Goal: Task Accomplishment & Management: Manage account settings

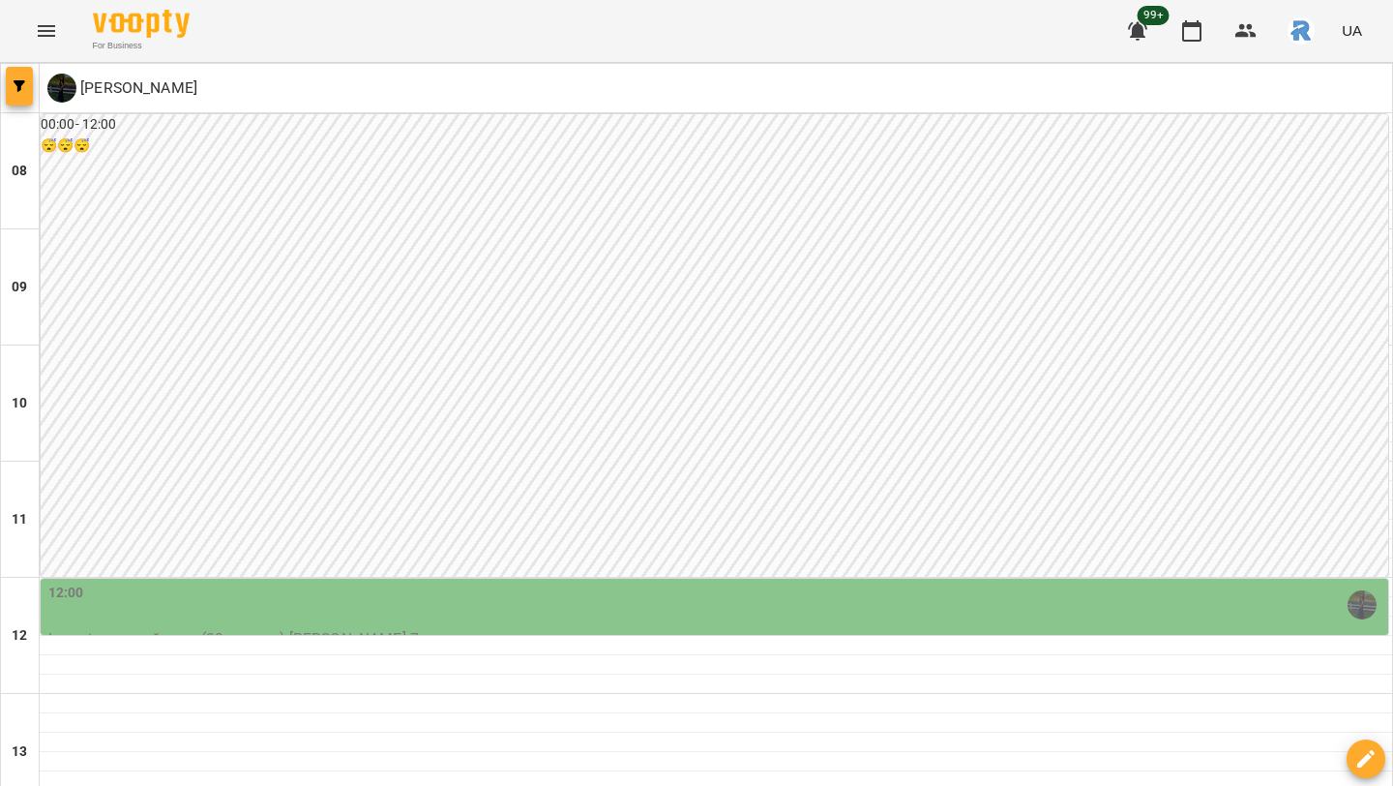
click at [24, 85] on icon "button" at bounding box center [20, 86] width 12 height 12
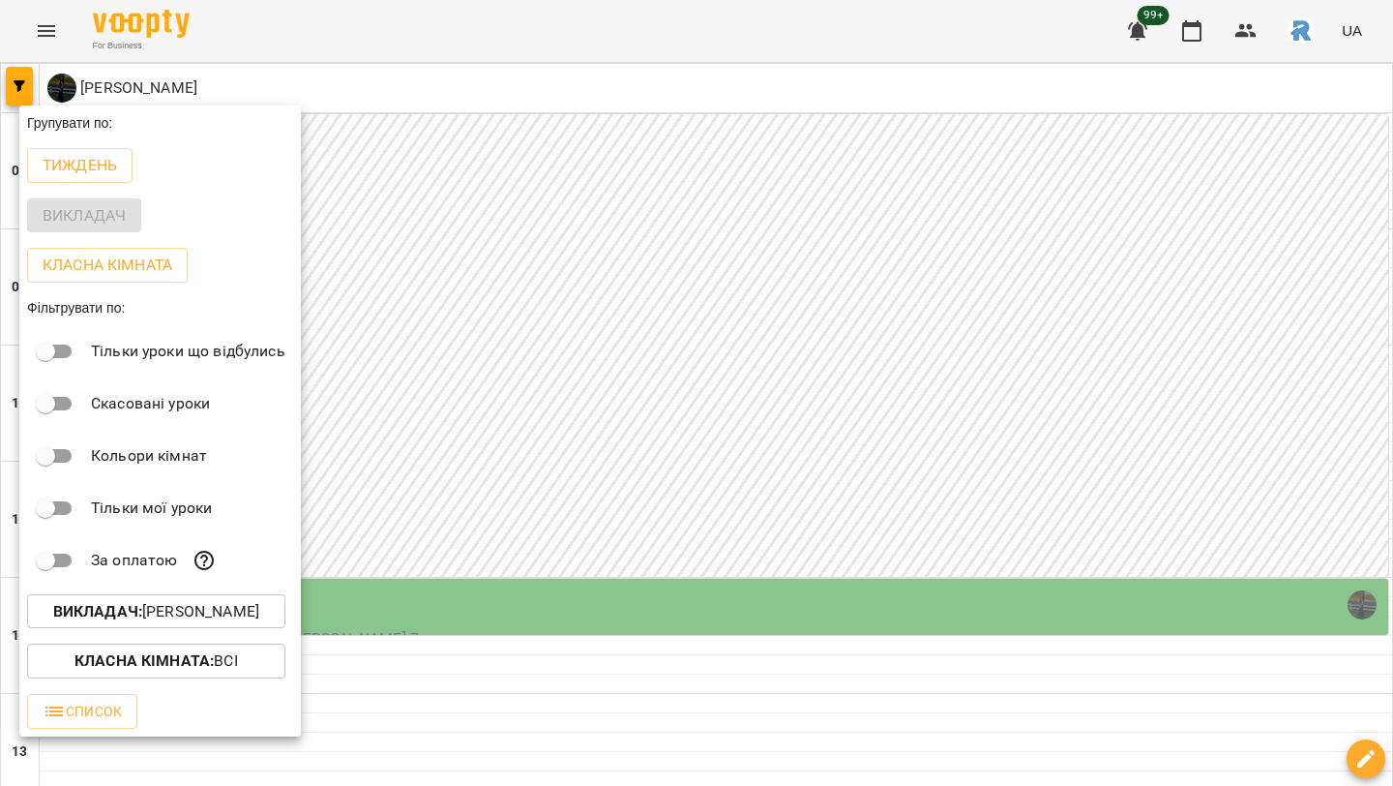
click at [174, 602] on button "Викладач : [PERSON_NAME]" at bounding box center [156, 611] width 258 height 35
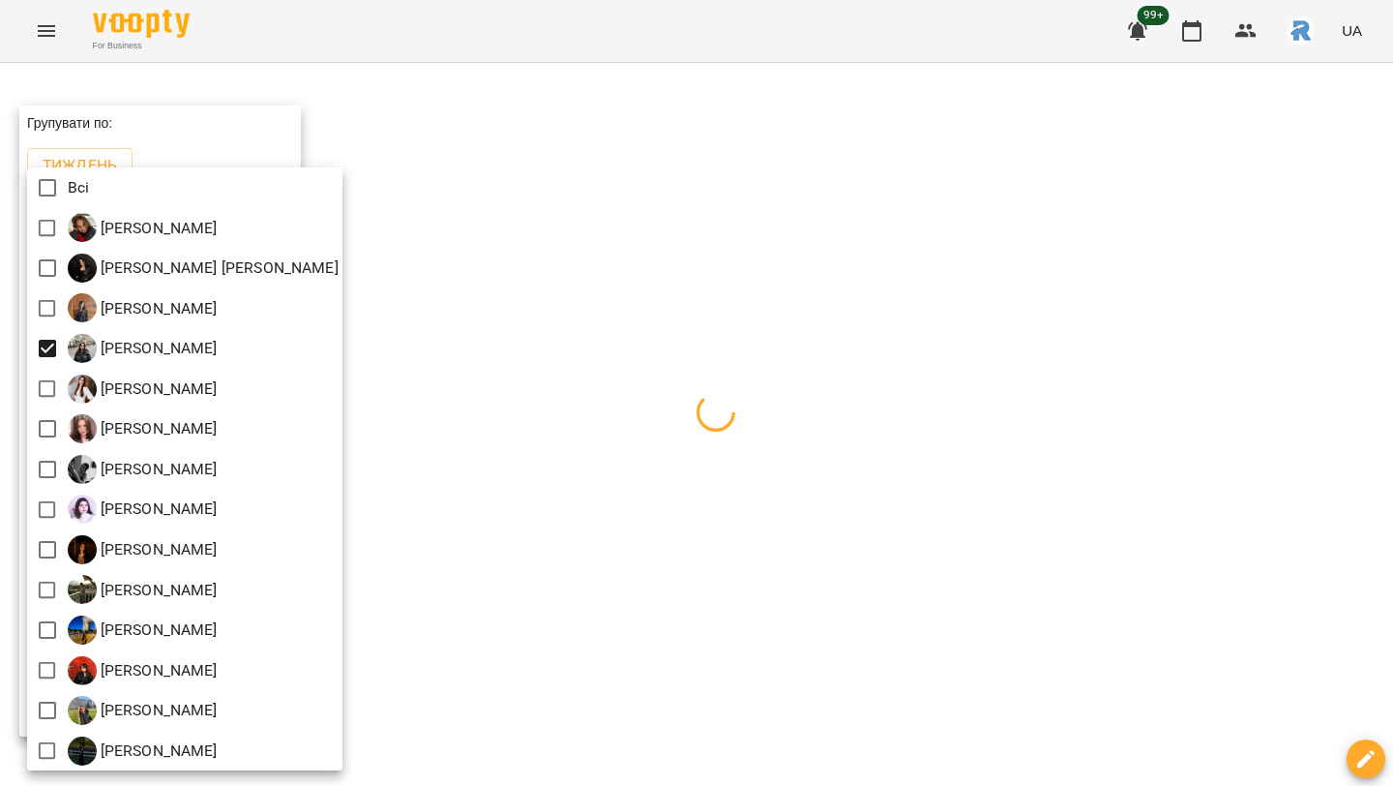
click at [511, 373] on div at bounding box center [696, 393] width 1393 height 786
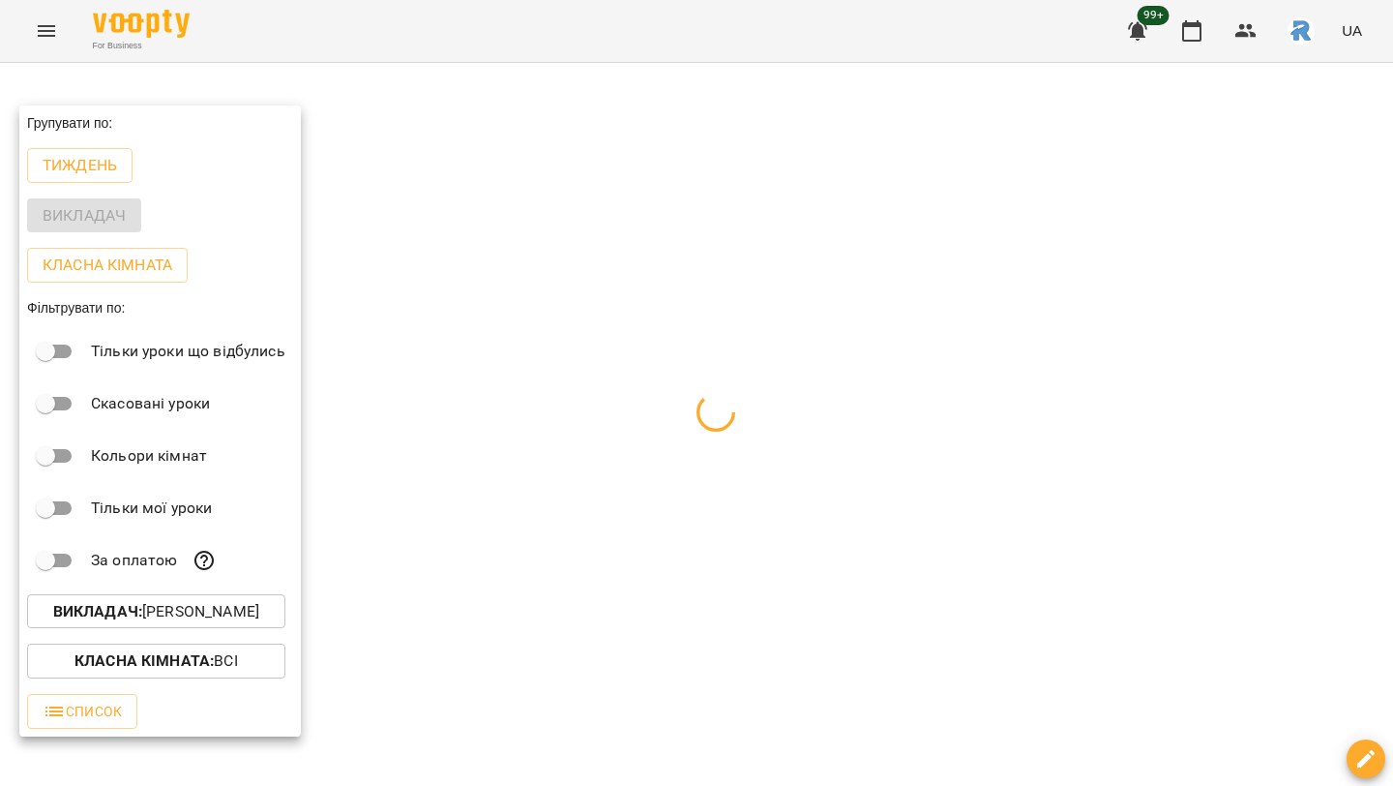
click at [511, 373] on div at bounding box center [696, 393] width 1393 height 786
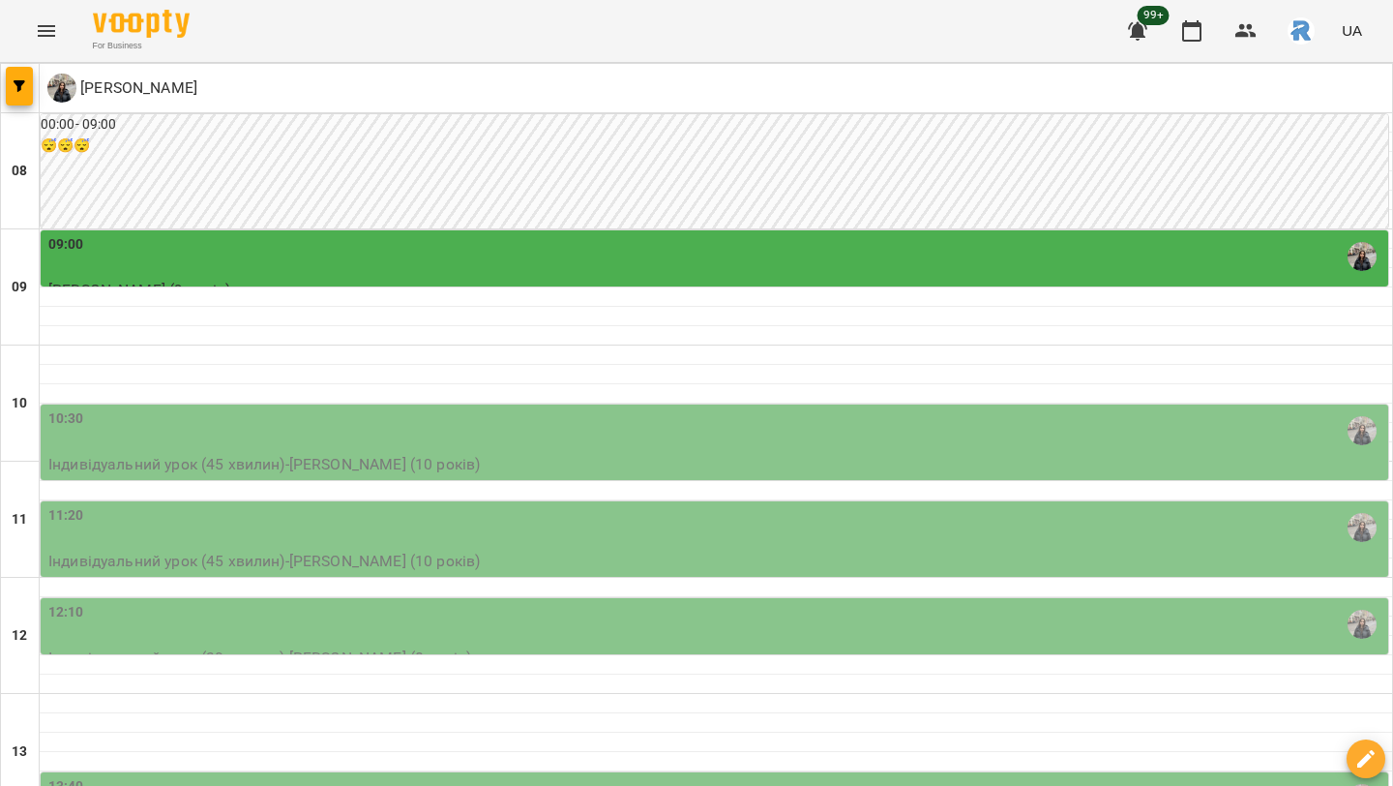
scroll to position [182, 0]
click at [561, 408] on div "10:30" at bounding box center [716, 430] width 1336 height 45
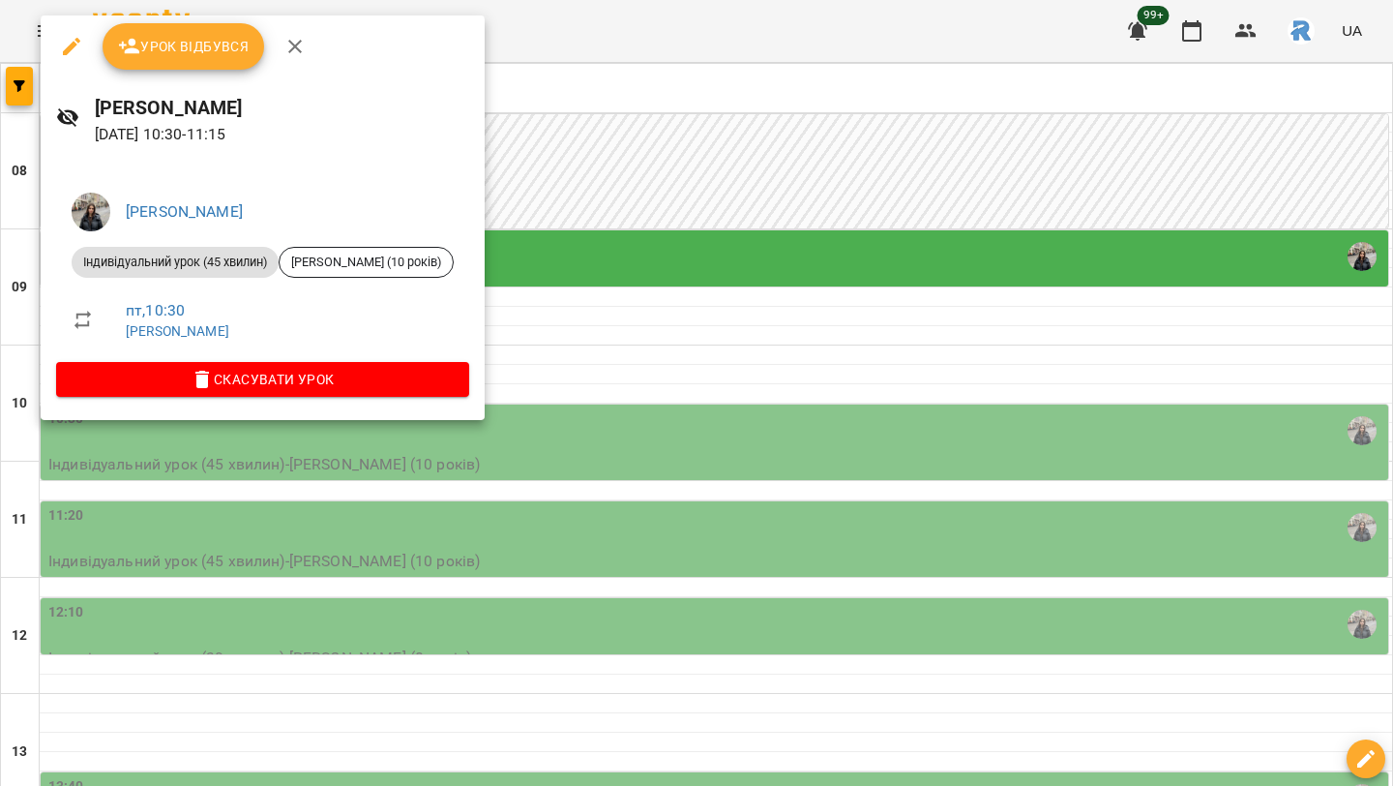
click at [383, 383] on span "Скасувати Урок" at bounding box center [263, 379] width 382 height 23
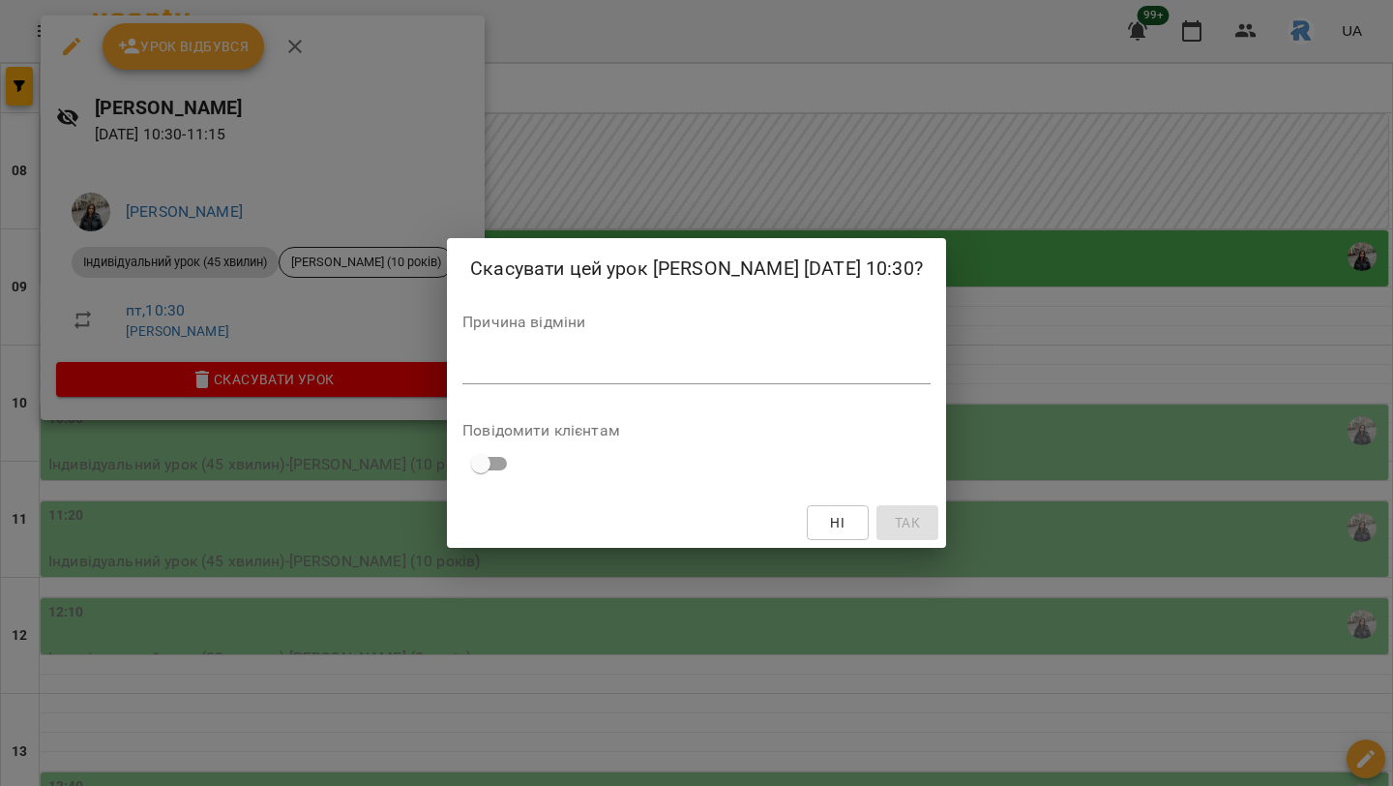
click at [489, 377] on textarea at bounding box center [697, 368] width 468 height 18
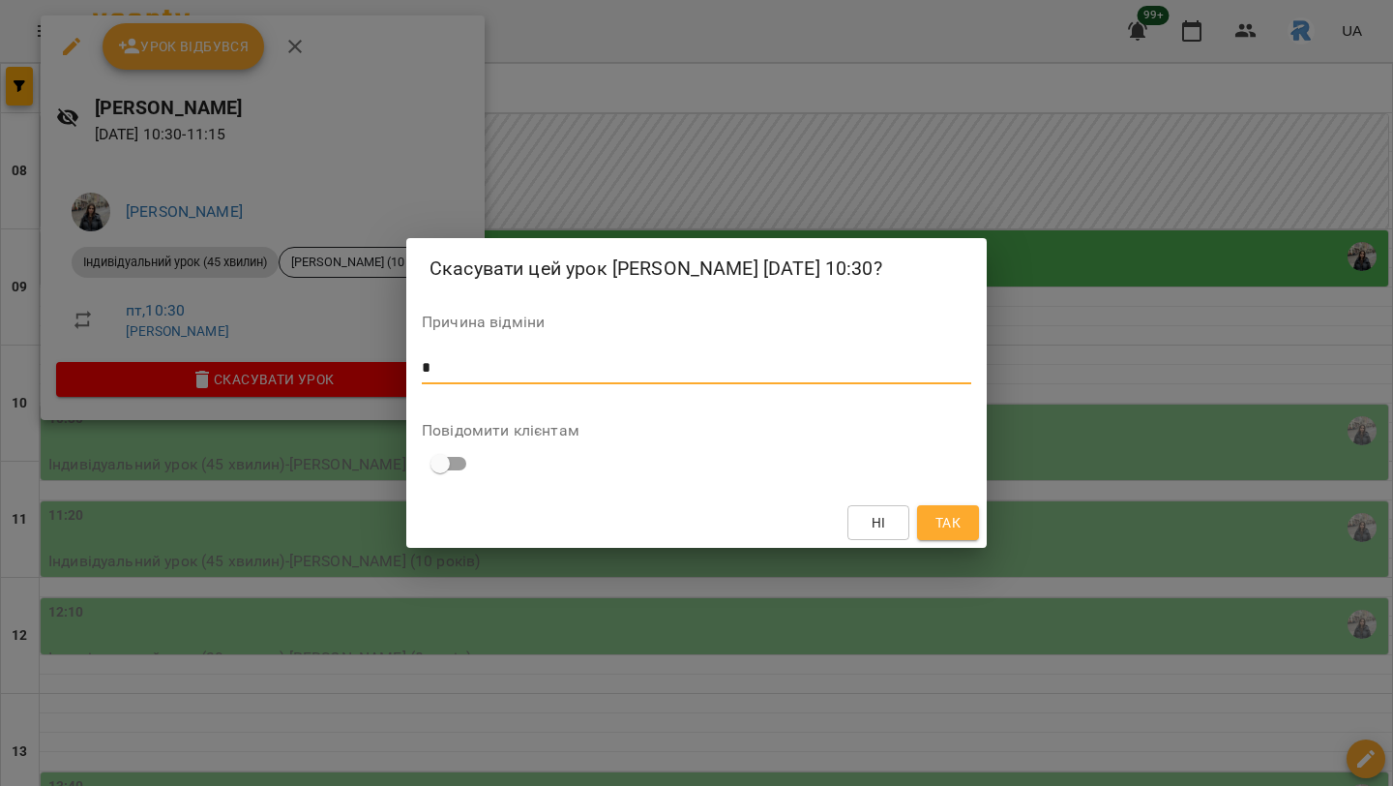
type textarea "*"
click at [943, 533] on span "Так" at bounding box center [948, 522] width 25 height 23
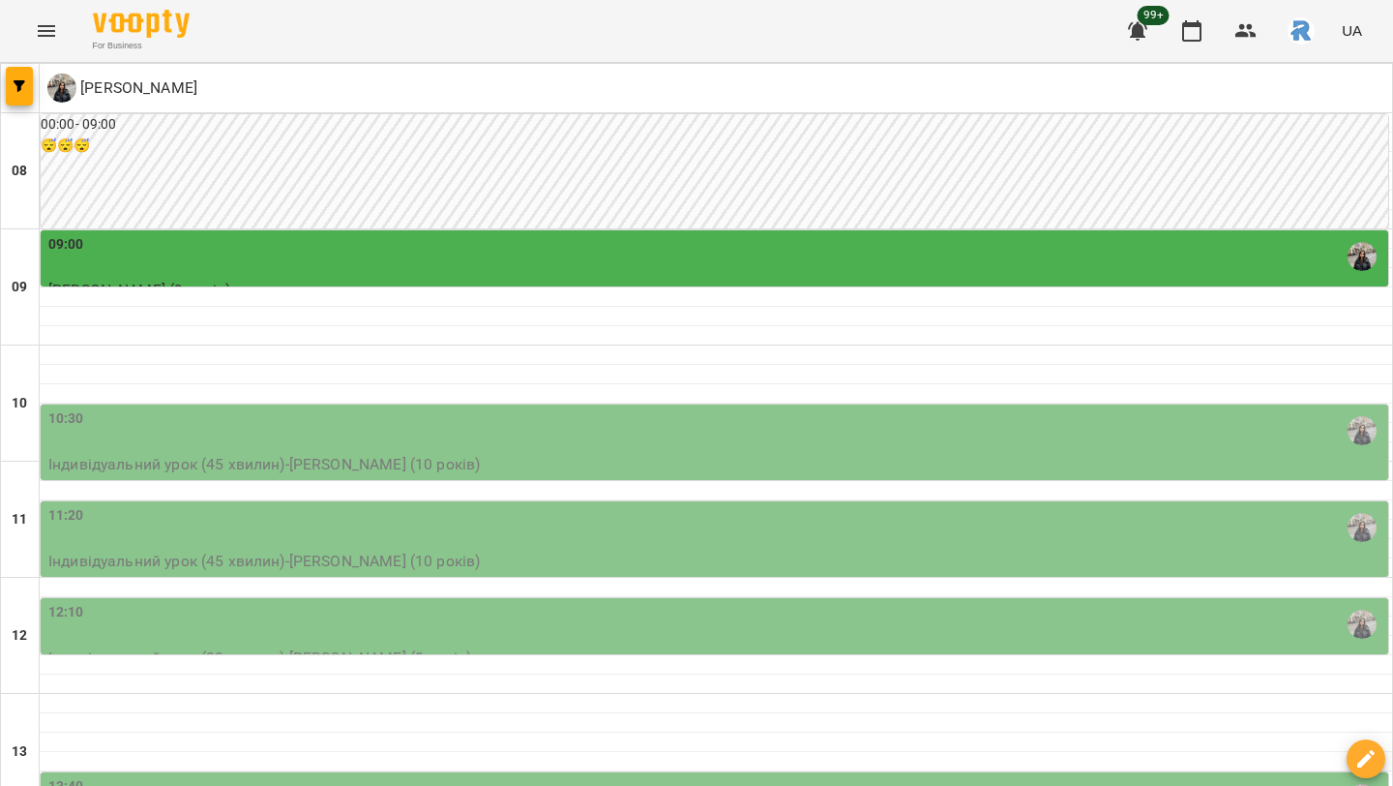
scroll to position [43, 0]
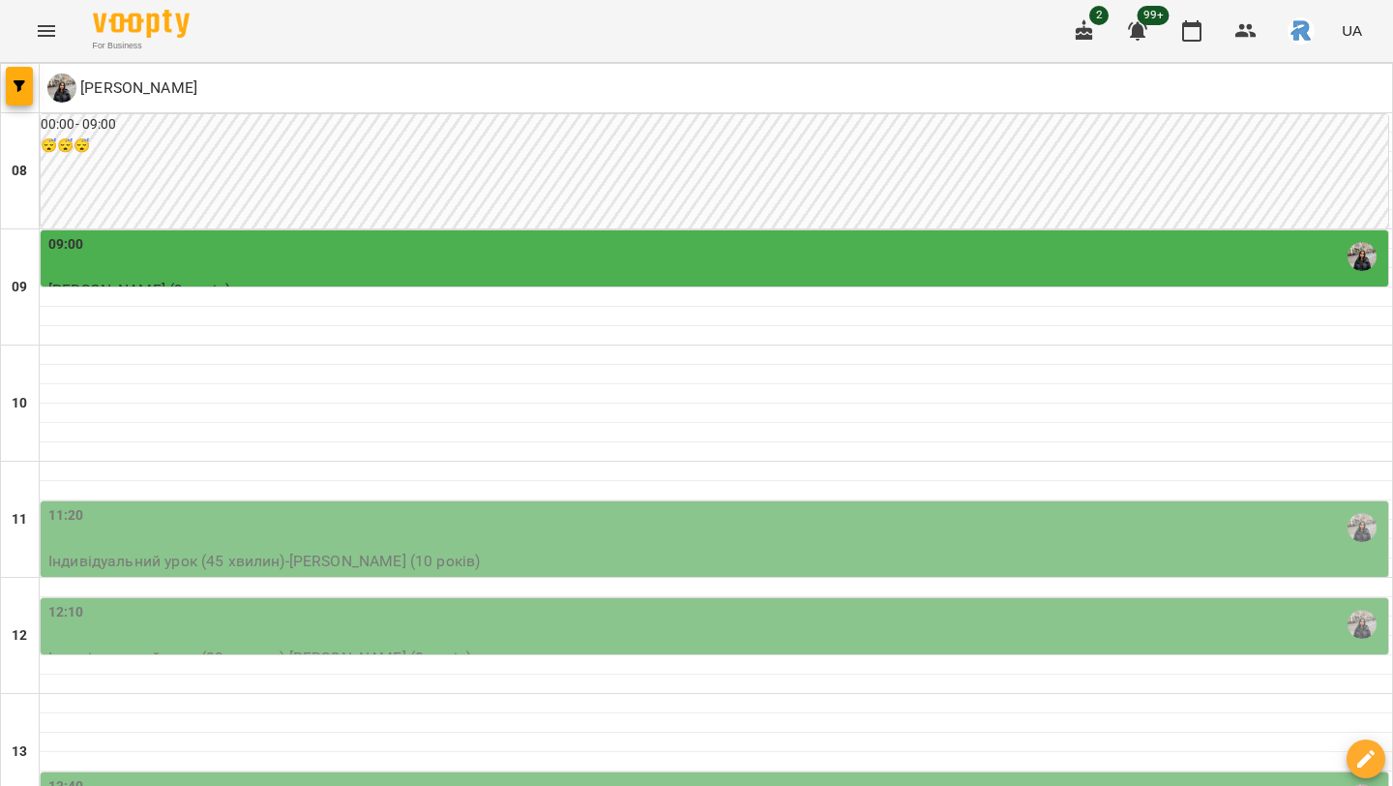
scroll to position [408, 0]
click at [21, 78] on button "button" at bounding box center [19, 86] width 27 height 39
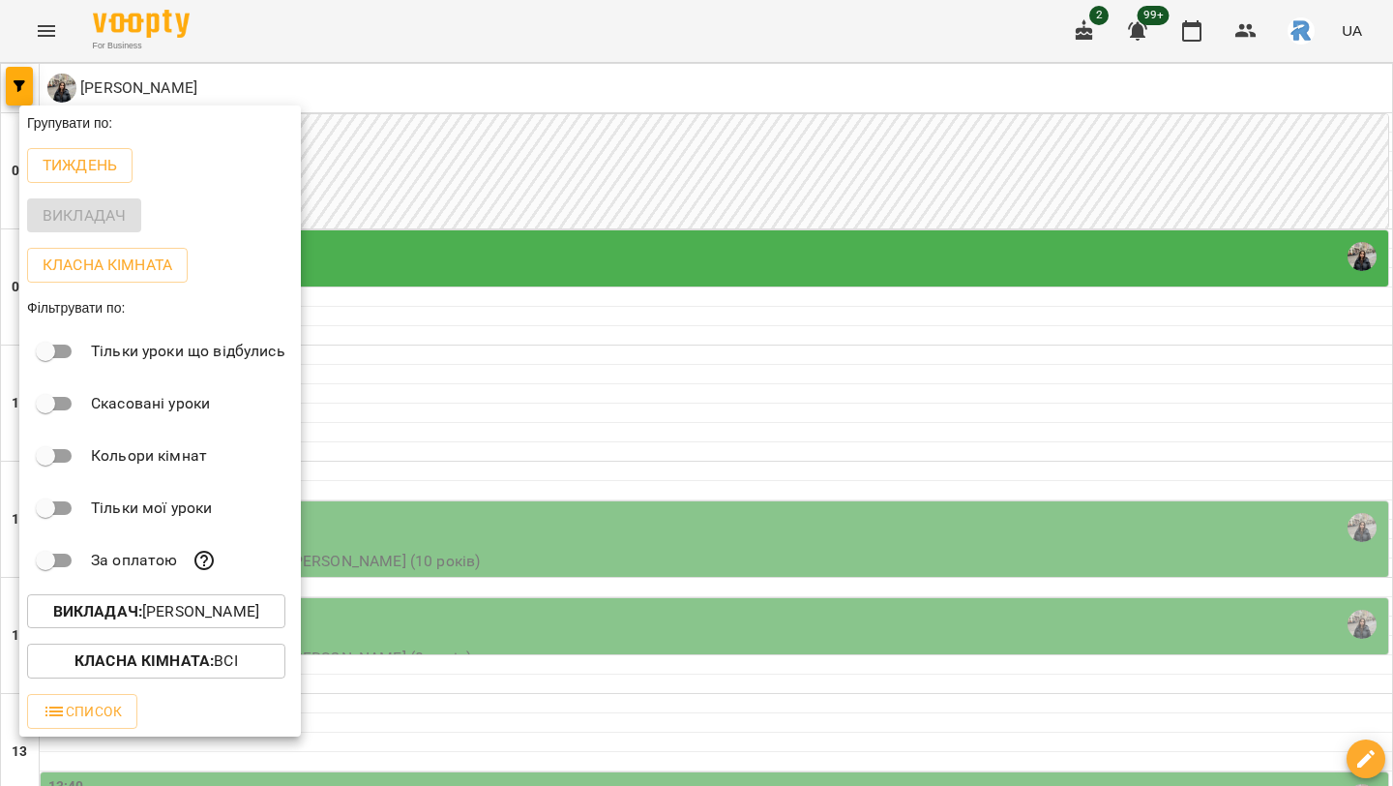
click at [492, 403] on div at bounding box center [696, 393] width 1393 height 786
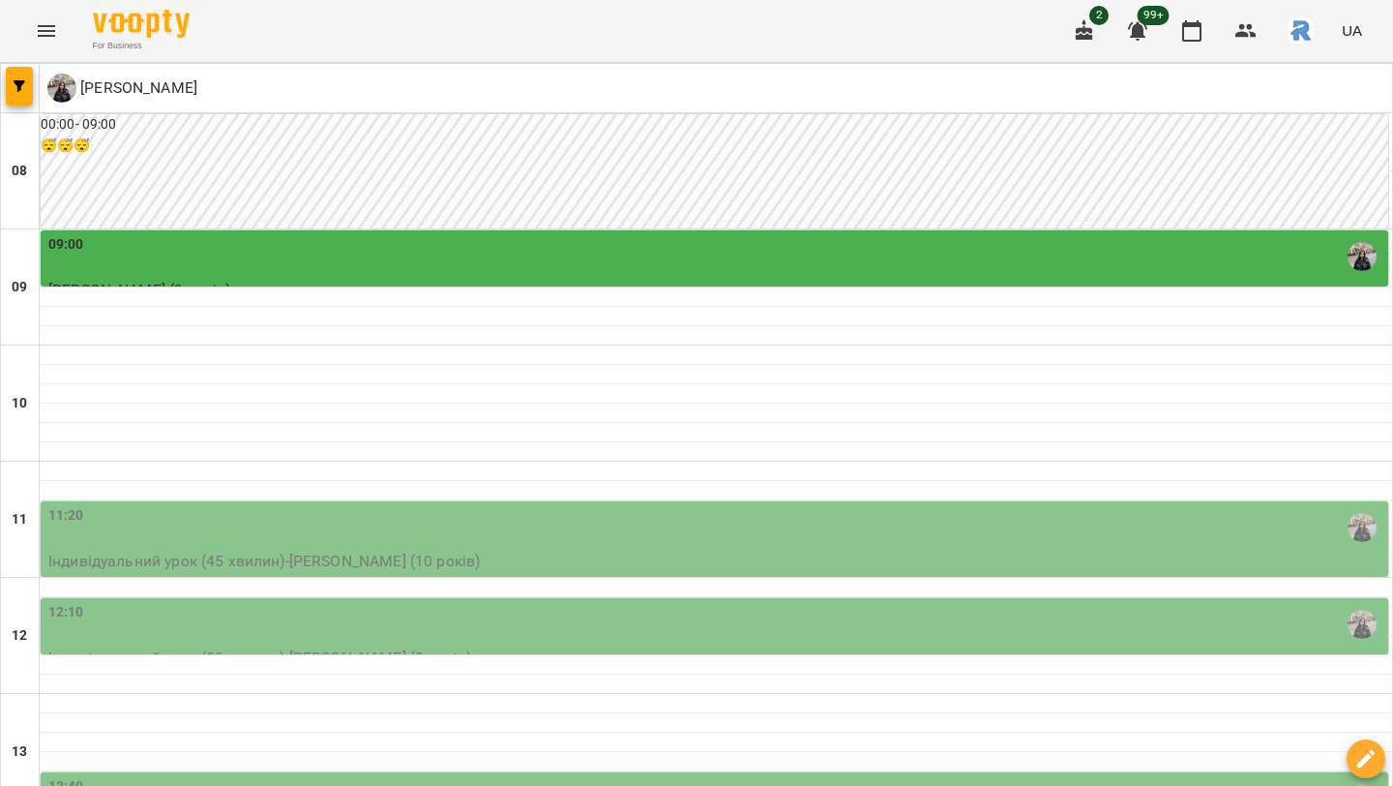
click at [20, 5] on div "For Business 2 99+ UA" at bounding box center [696, 31] width 1393 height 62
click at [61, 34] on button "Menu" at bounding box center [46, 31] width 46 height 46
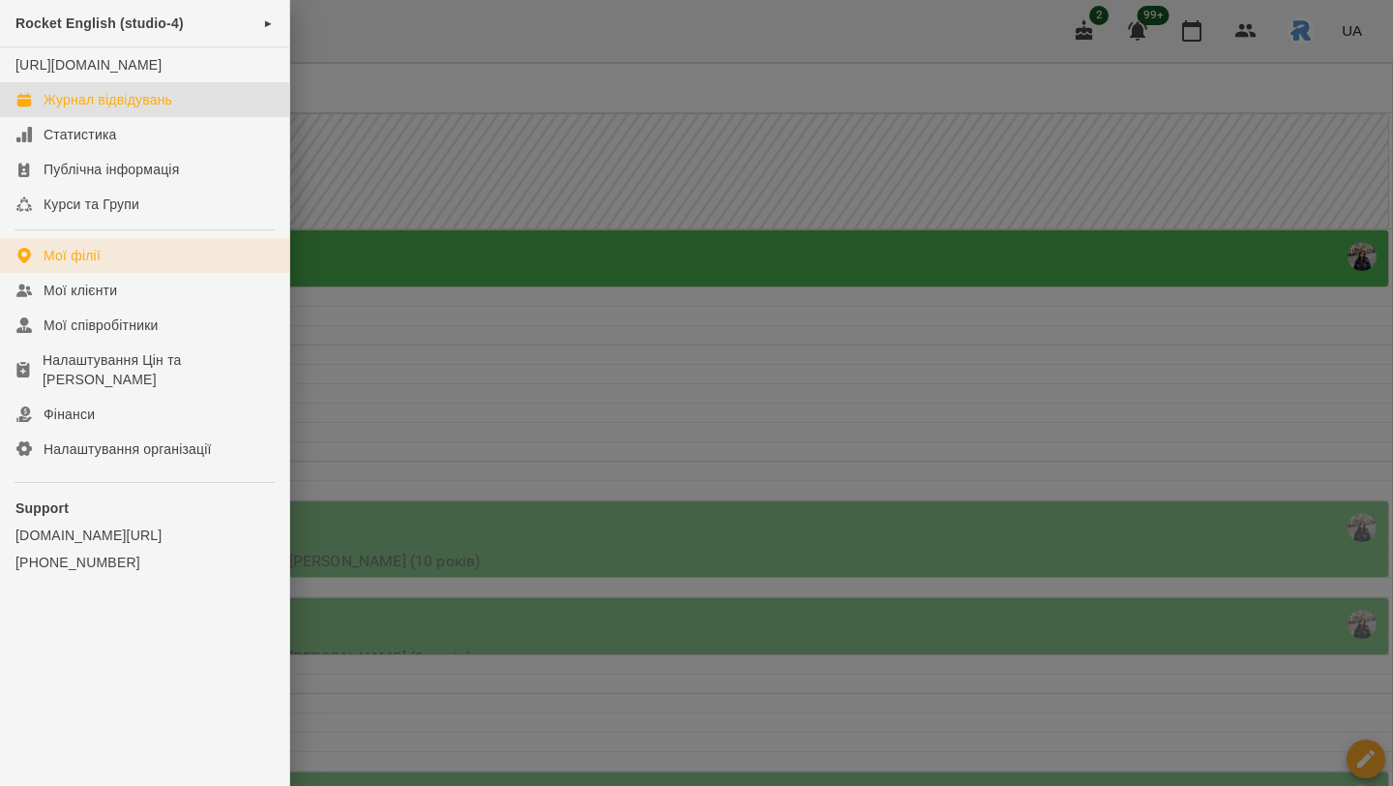
click at [122, 271] on link "Мої філії" at bounding box center [144, 255] width 289 height 35
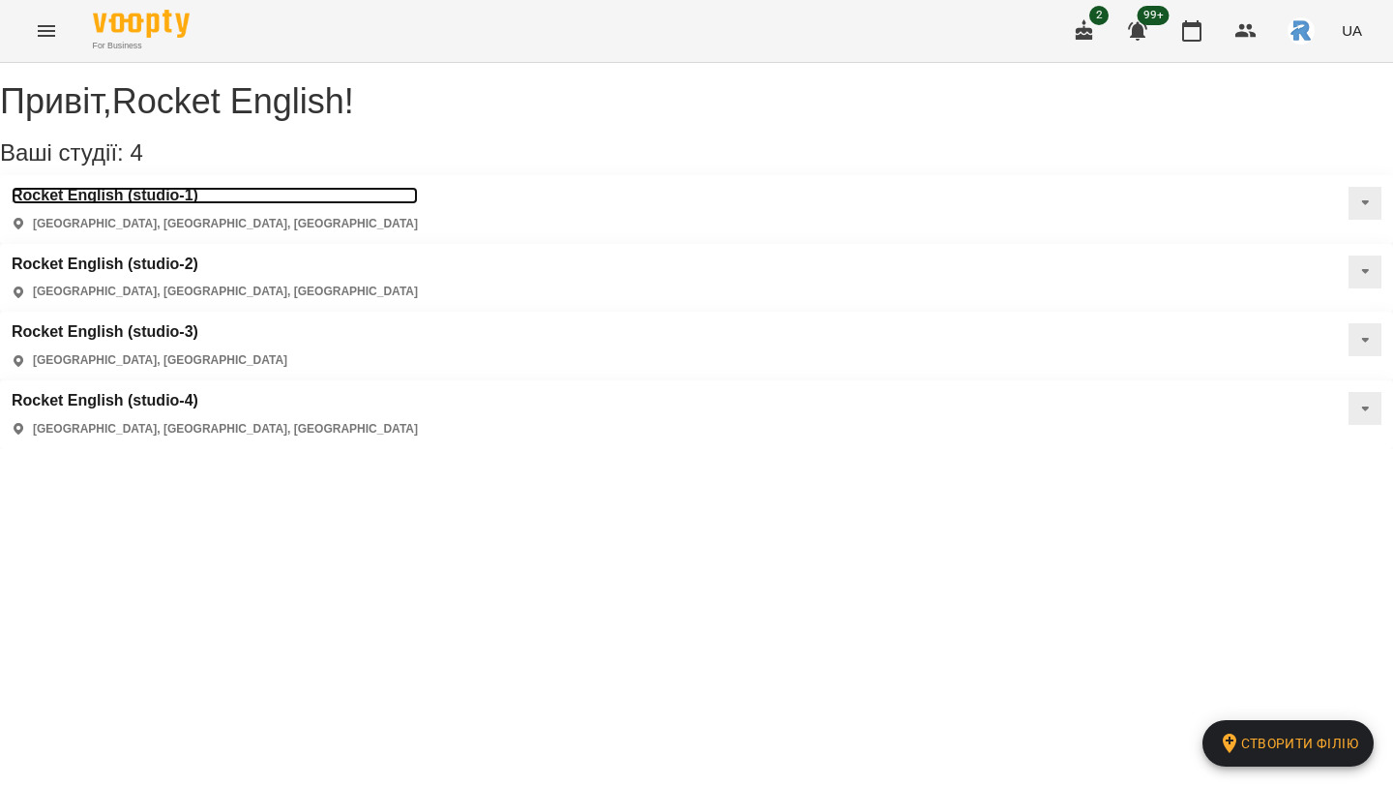
click at [169, 204] on h3 "Rocket English (studio-1)" at bounding box center [215, 195] width 406 height 17
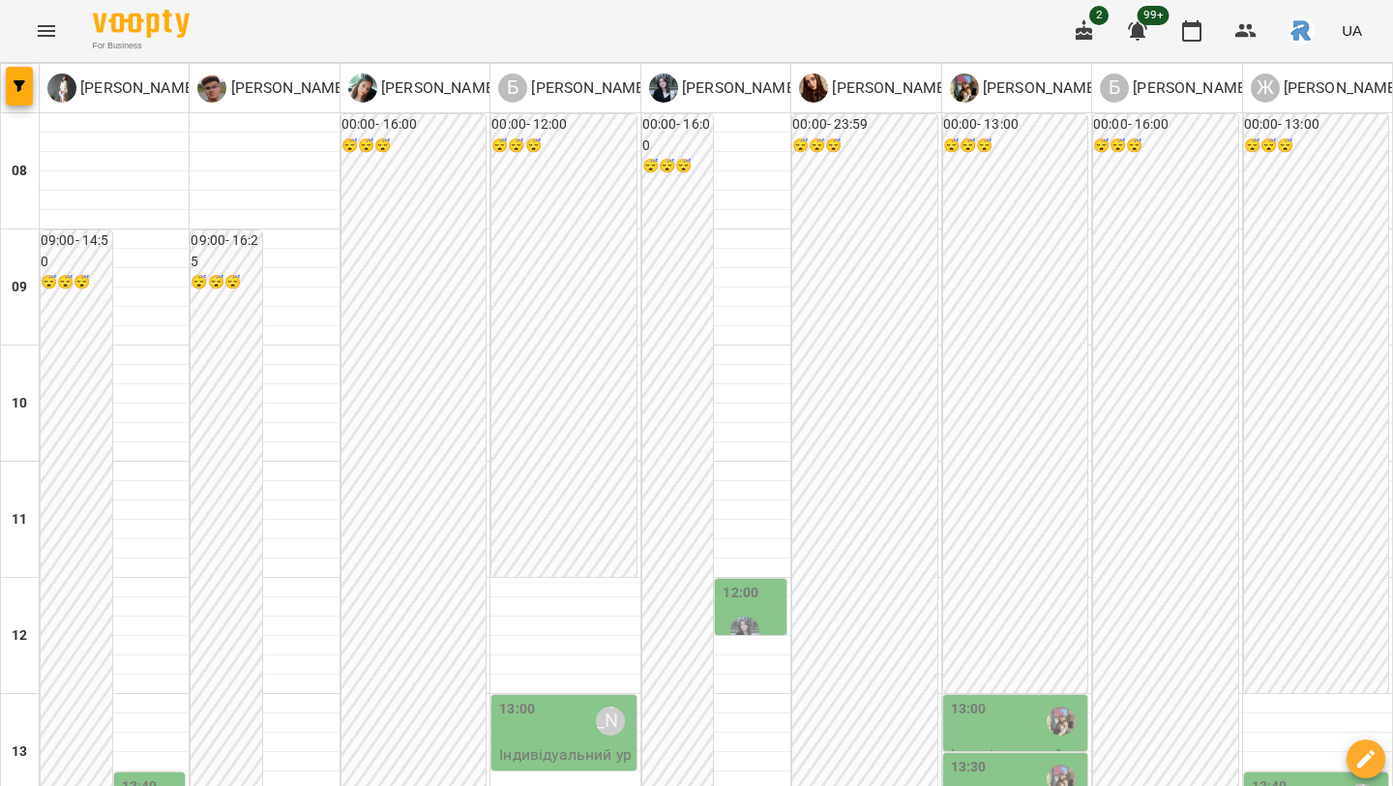
scroll to position [525, 0]
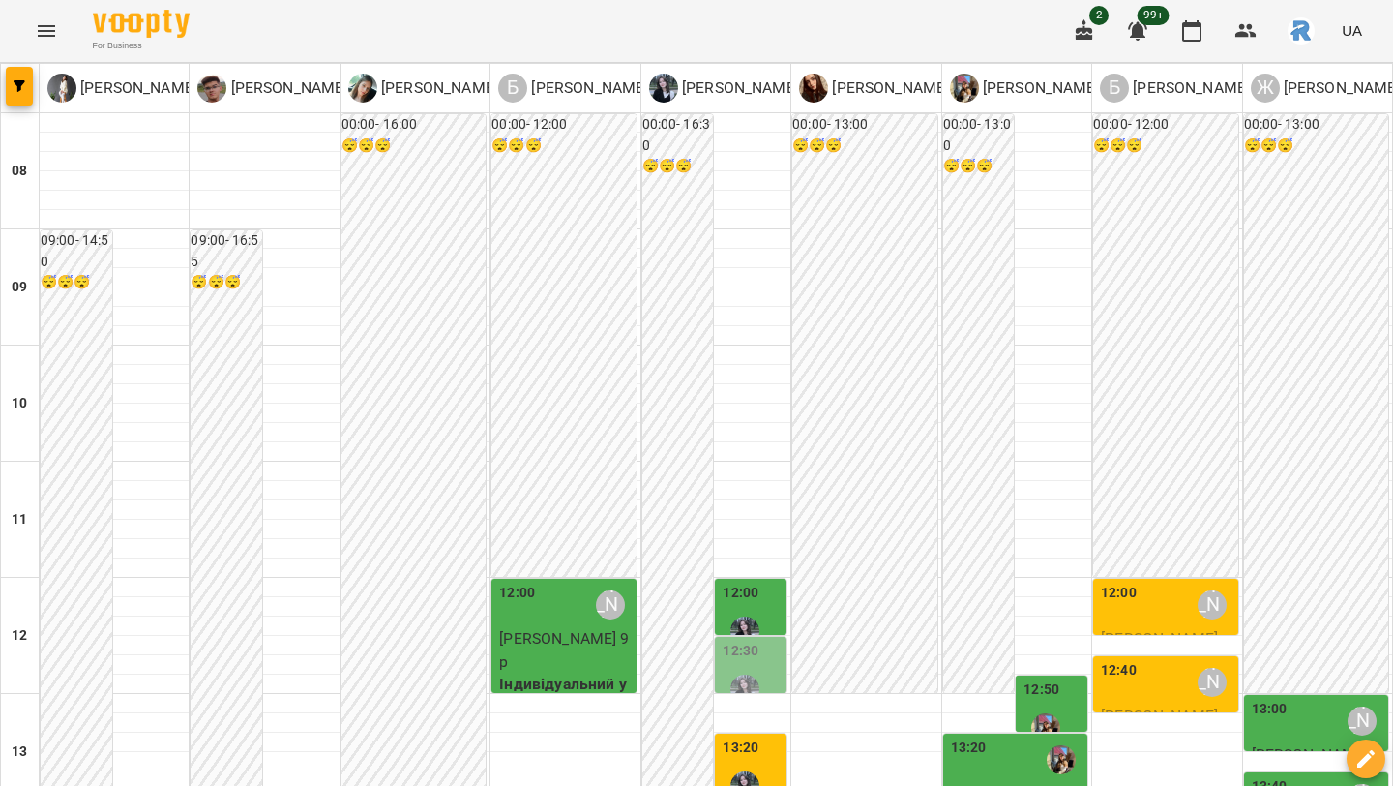
scroll to position [752, 0]
click at [46, 50] on button "Menu" at bounding box center [46, 31] width 46 height 46
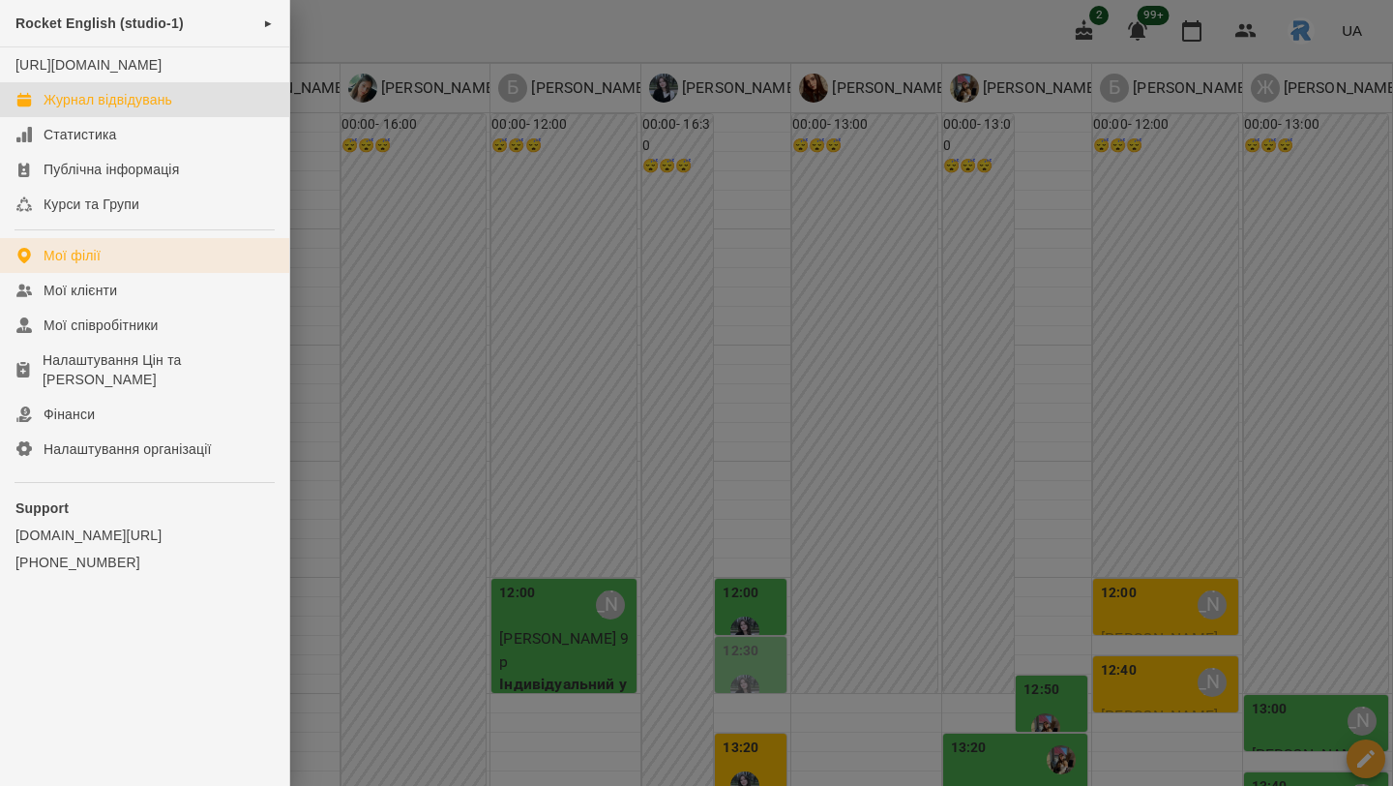
click at [125, 273] on link "Мої філії" at bounding box center [144, 255] width 289 height 35
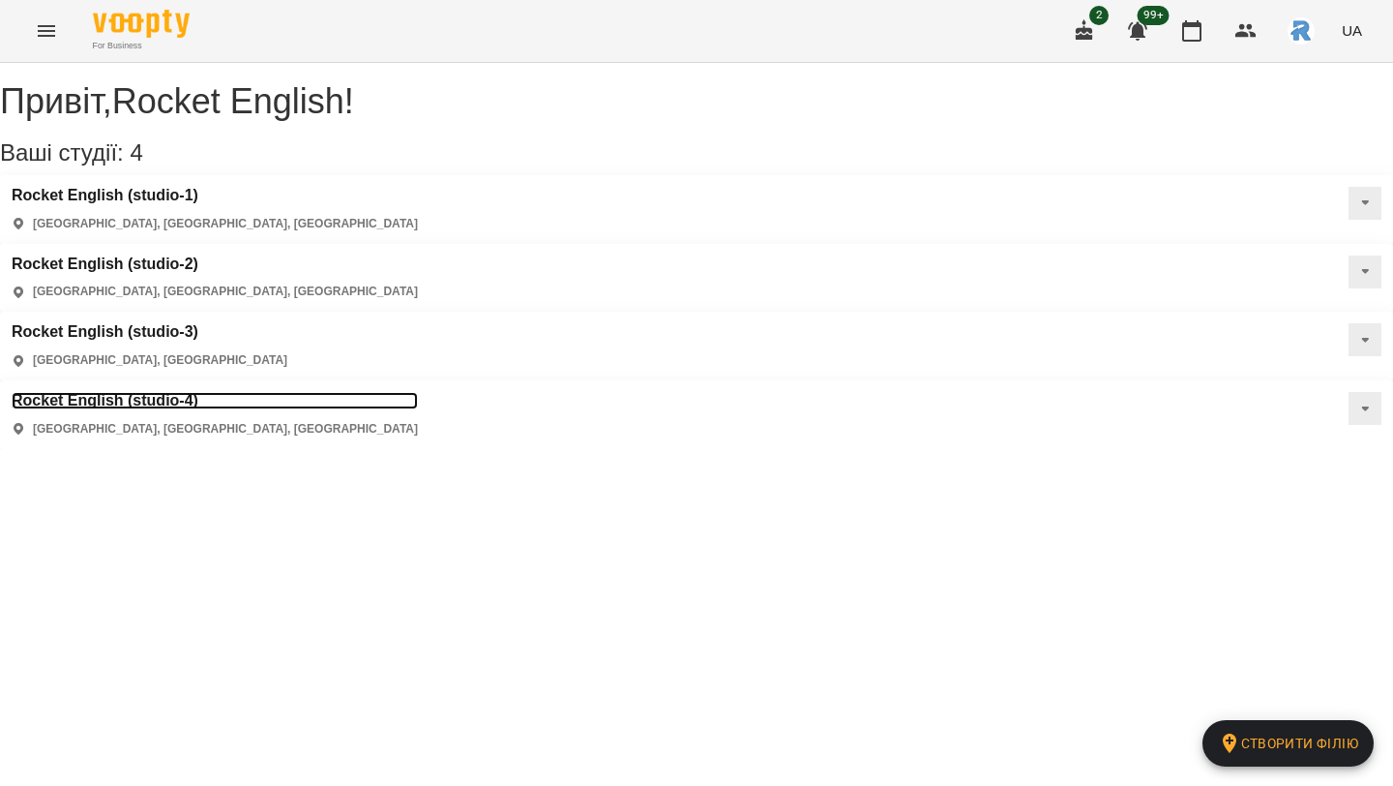
click at [157, 392] on h3 "Rocket English (studio-4)" at bounding box center [215, 400] width 406 height 17
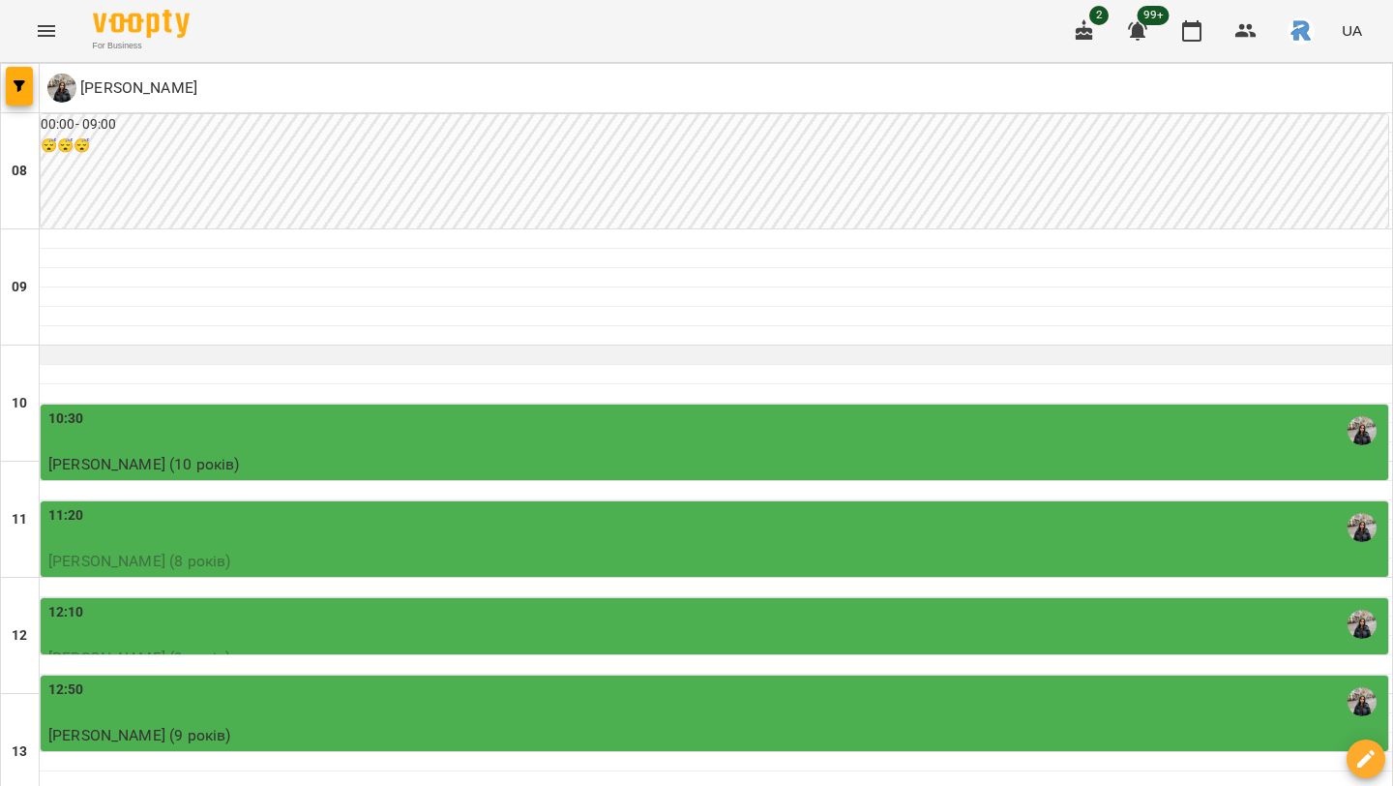
scroll to position [592, 0]
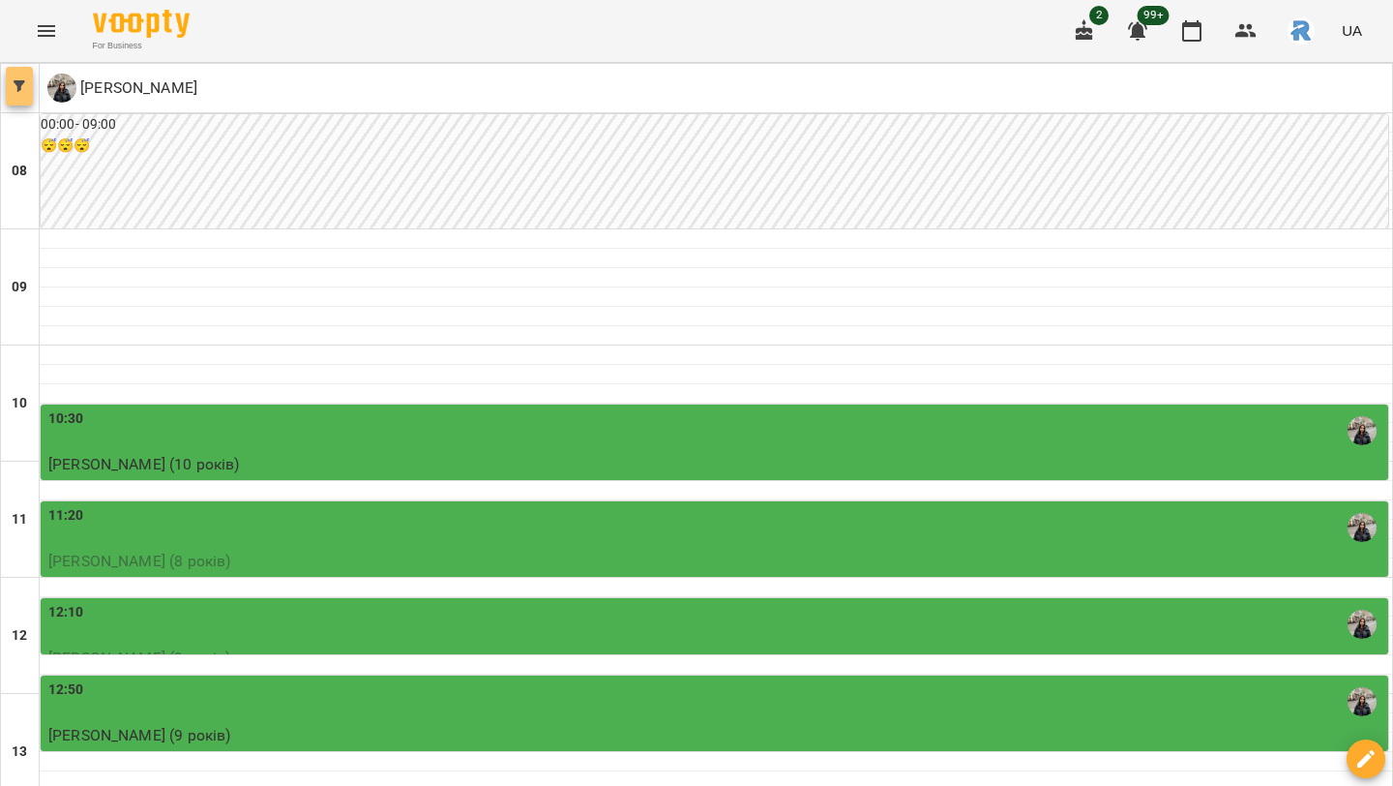
click at [21, 84] on icon "button" at bounding box center [20, 86] width 12 height 12
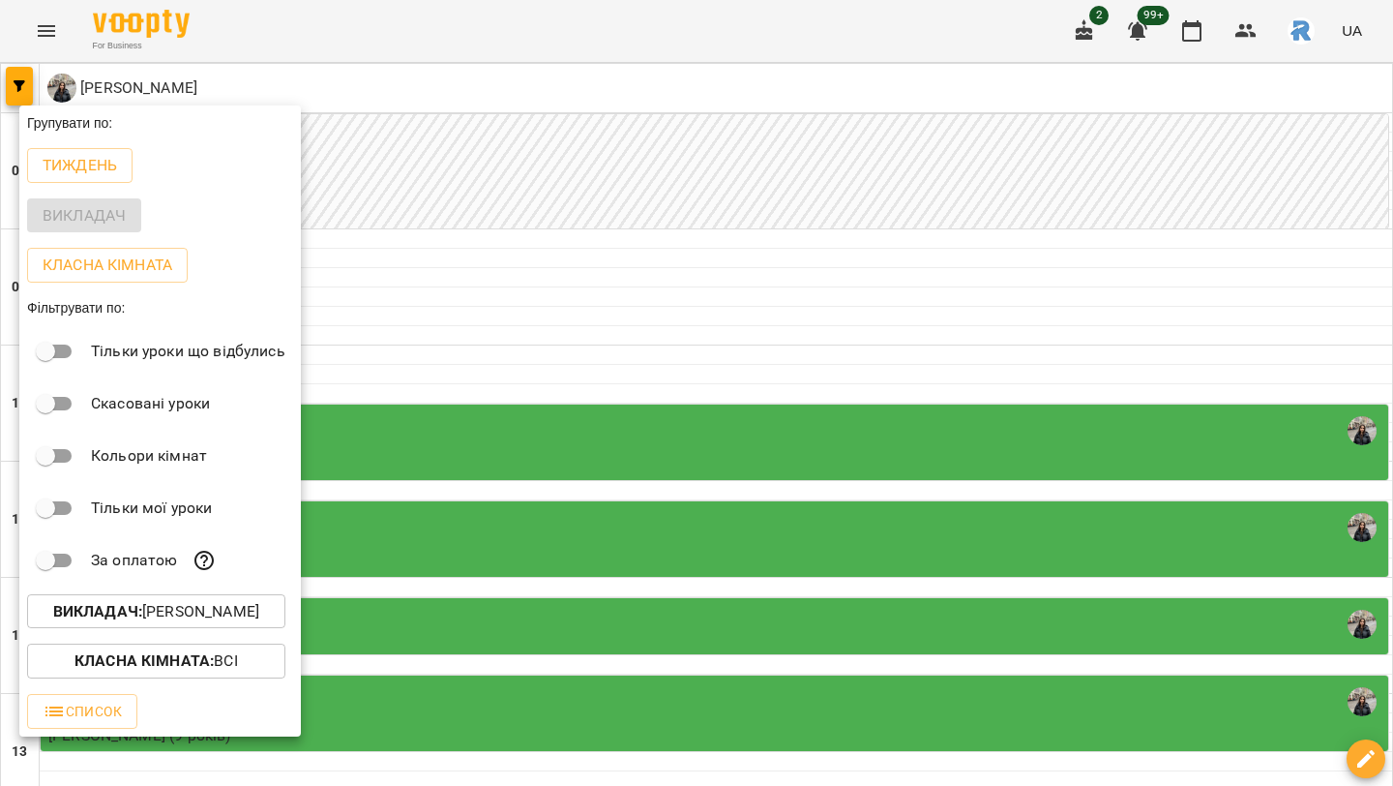
click at [215, 620] on p "Викладач : [PERSON_NAME]" at bounding box center [156, 611] width 206 height 23
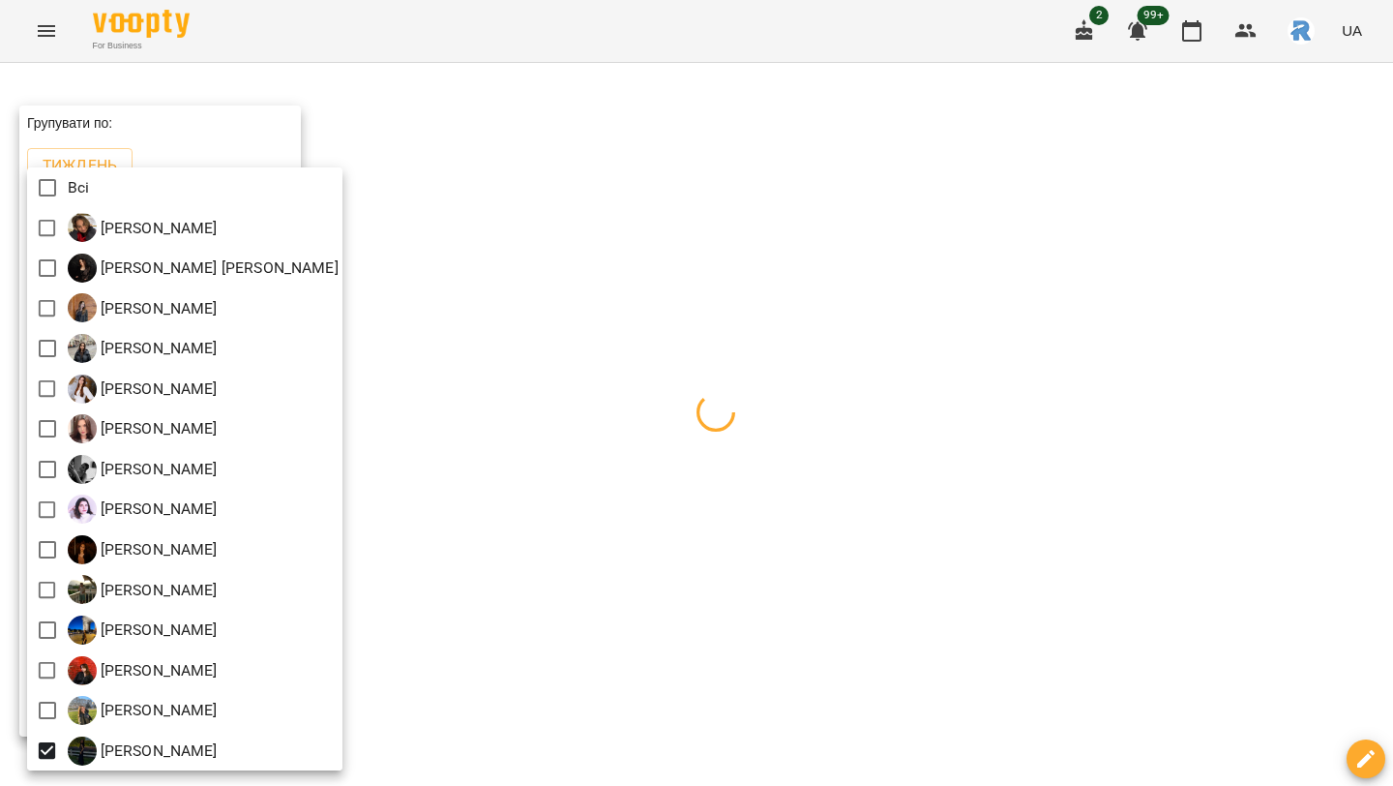
click at [569, 641] on div at bounding box center [696, 393] width 1393 height 786
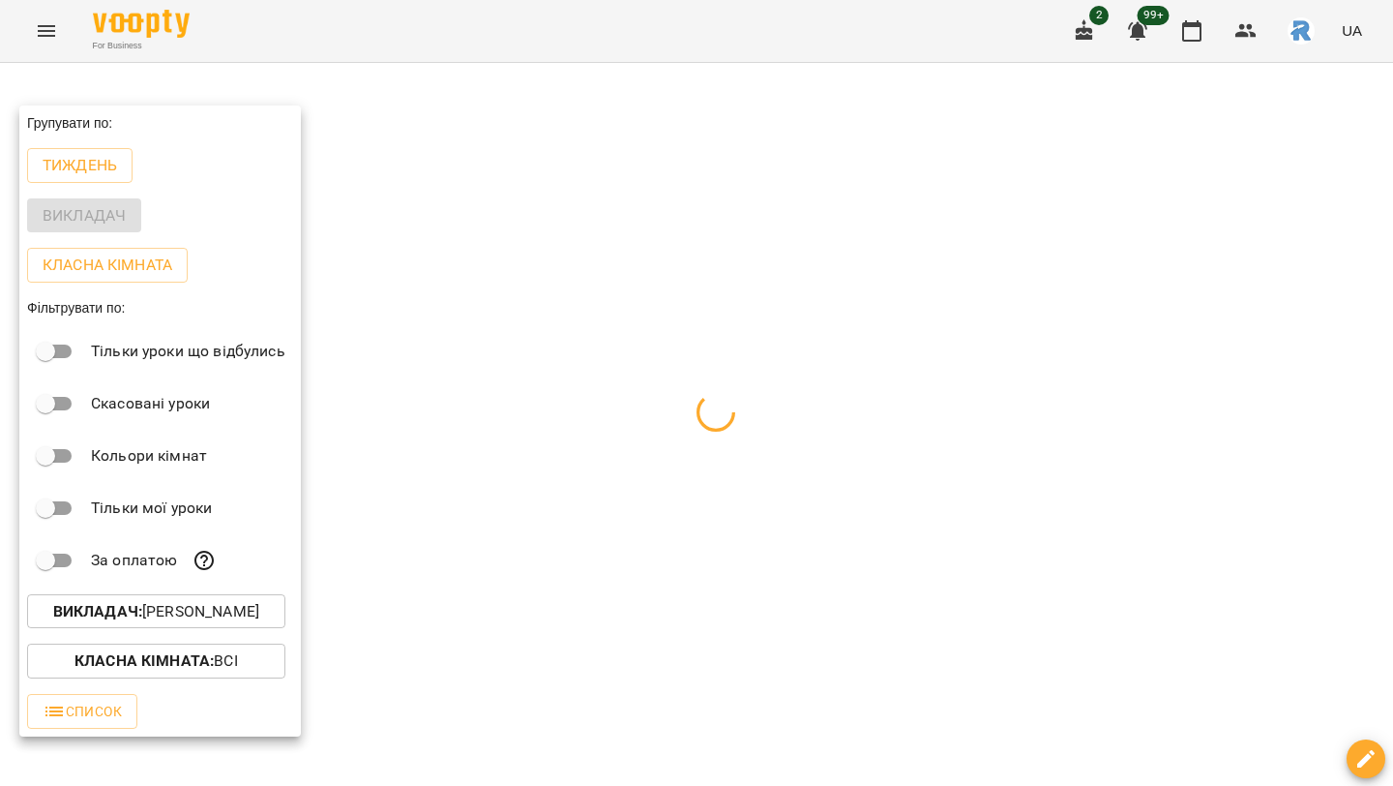
click at [569, 641] on div at bounding box center [696, 393] width 1393 height 786
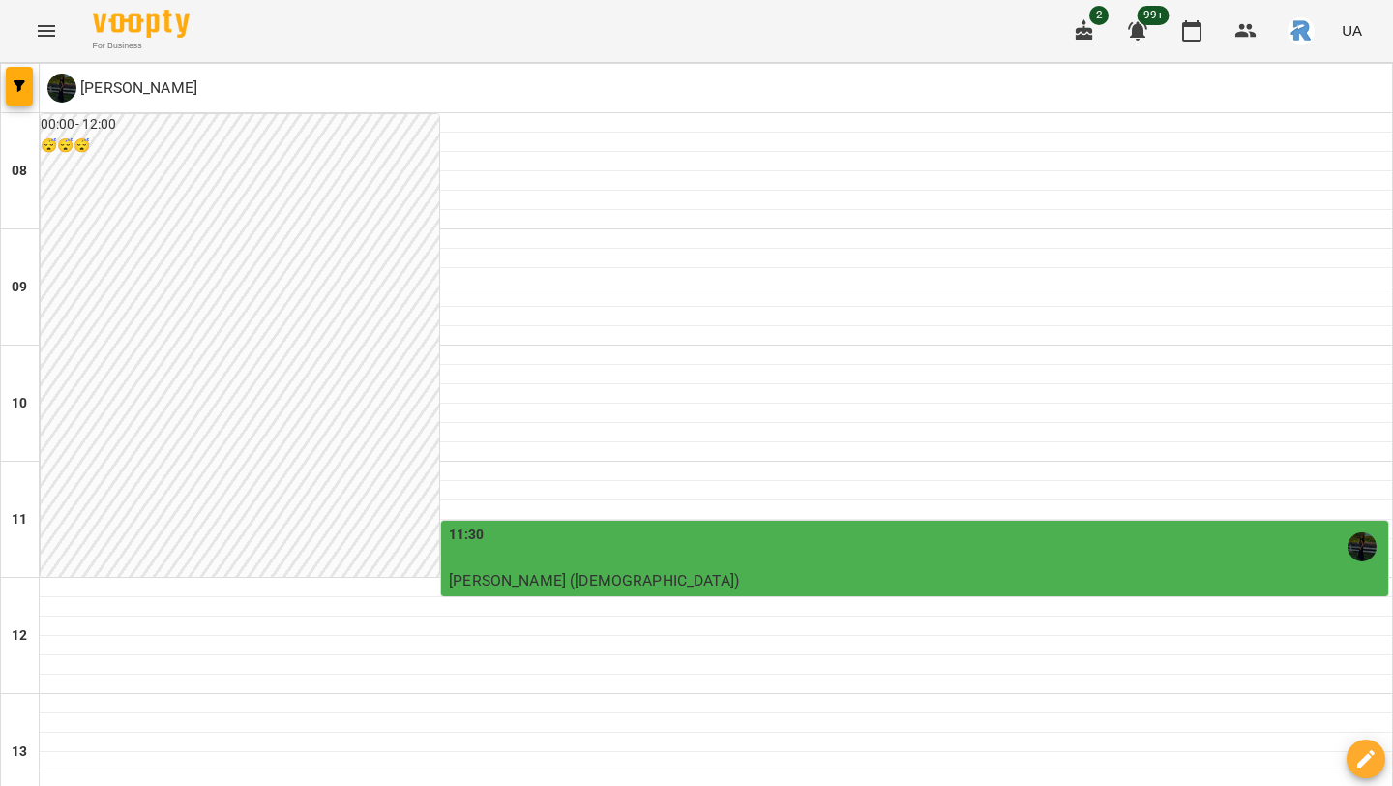
scroll to position [582, 0]
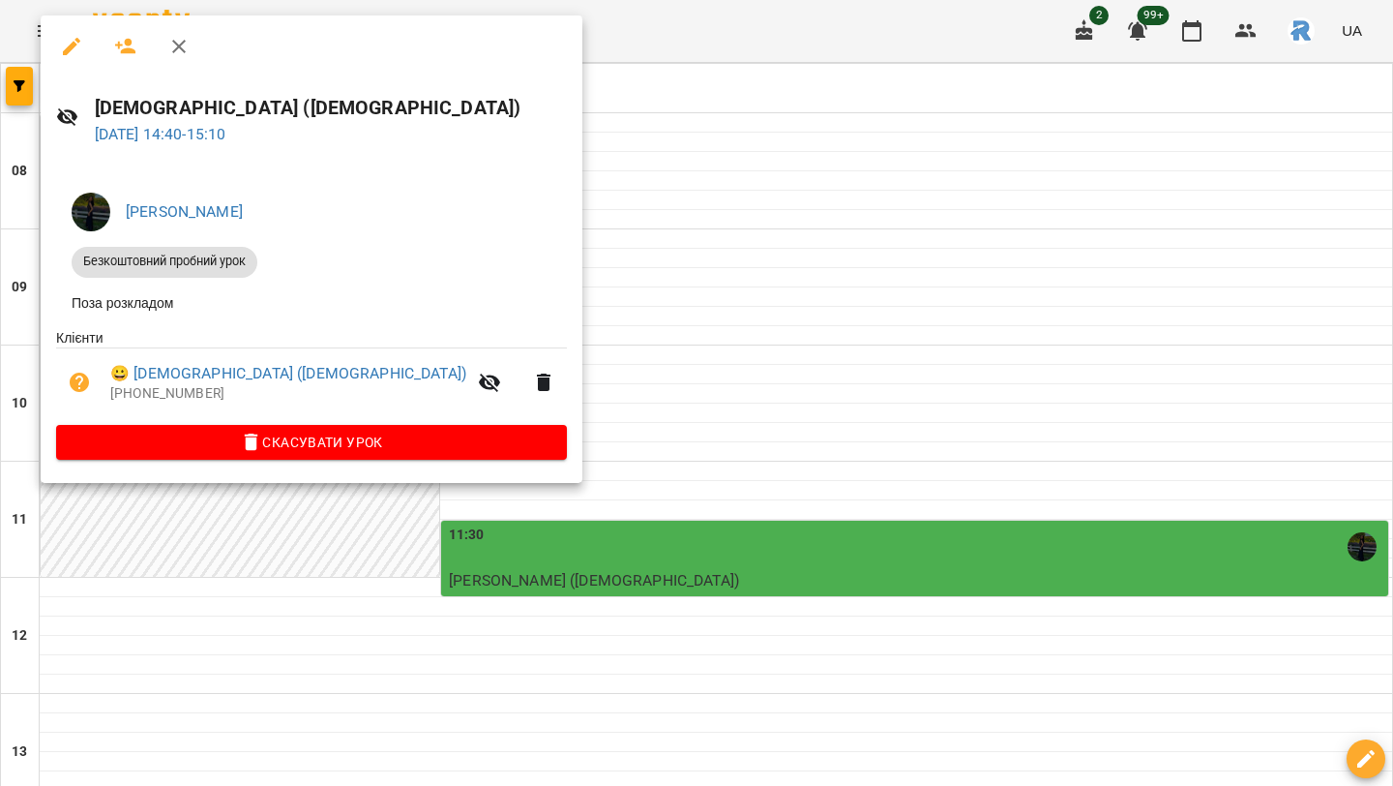
click at [504, 296] on div at bounding box center [696, 393] width 1393 height 786
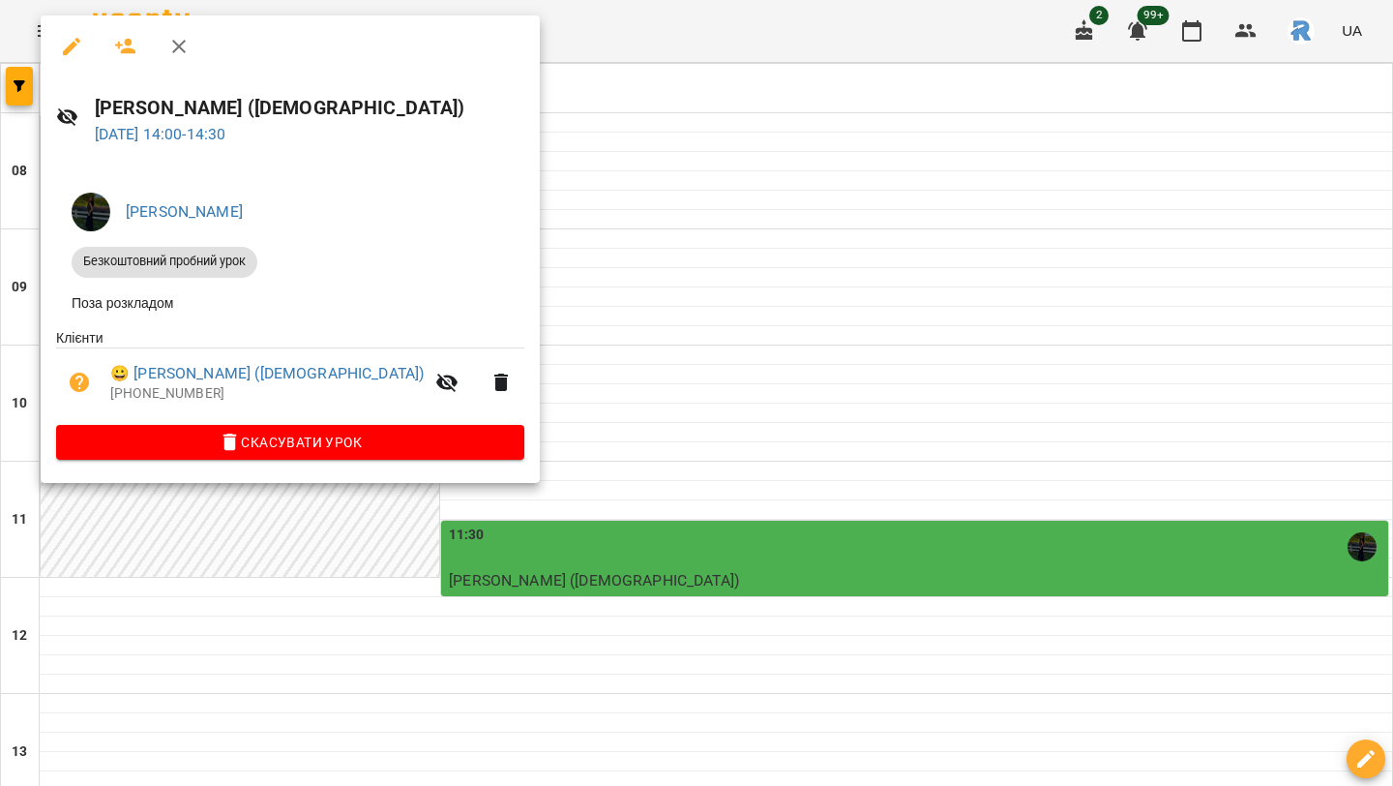
click at [68, 45] on icon "button" at bounding box center [71, 46] width 17 height 17
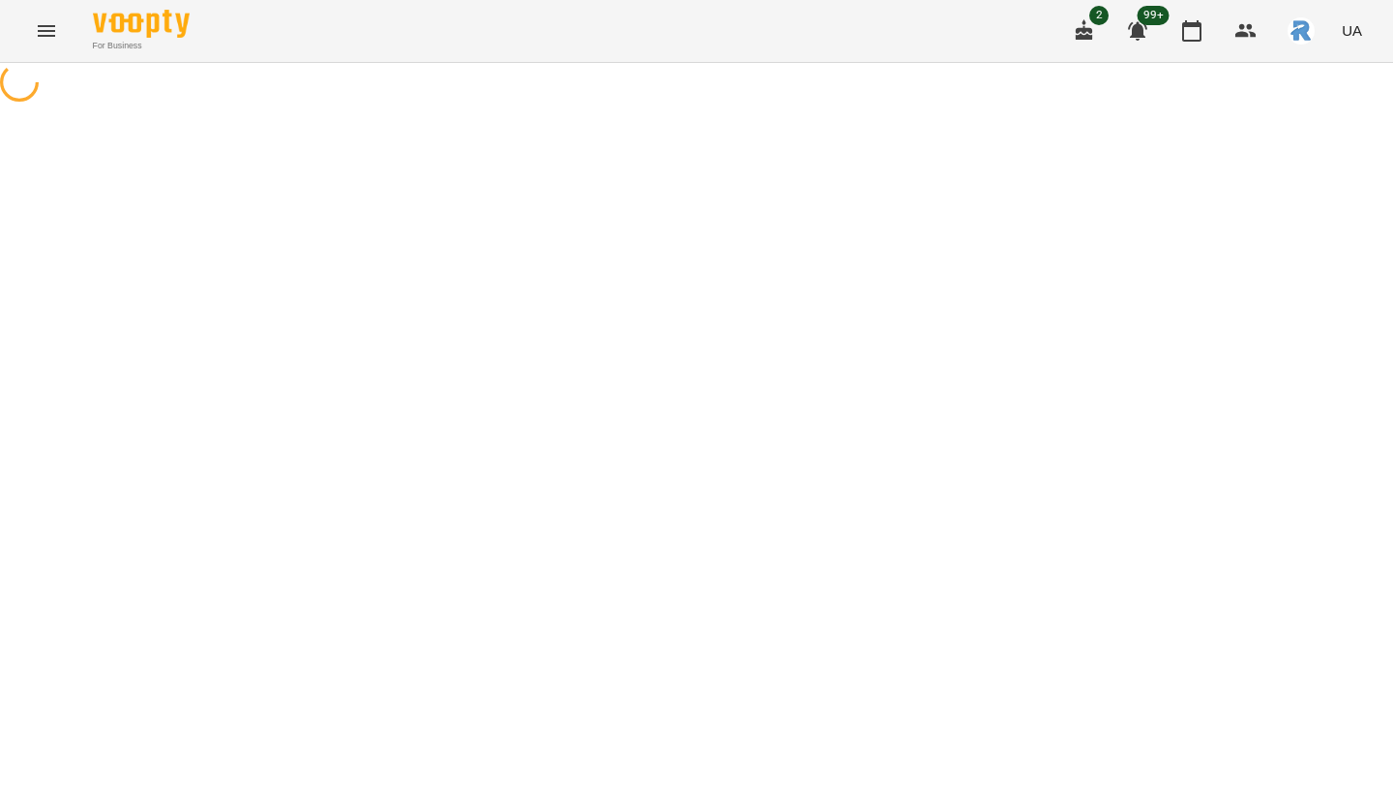
select select "**********"
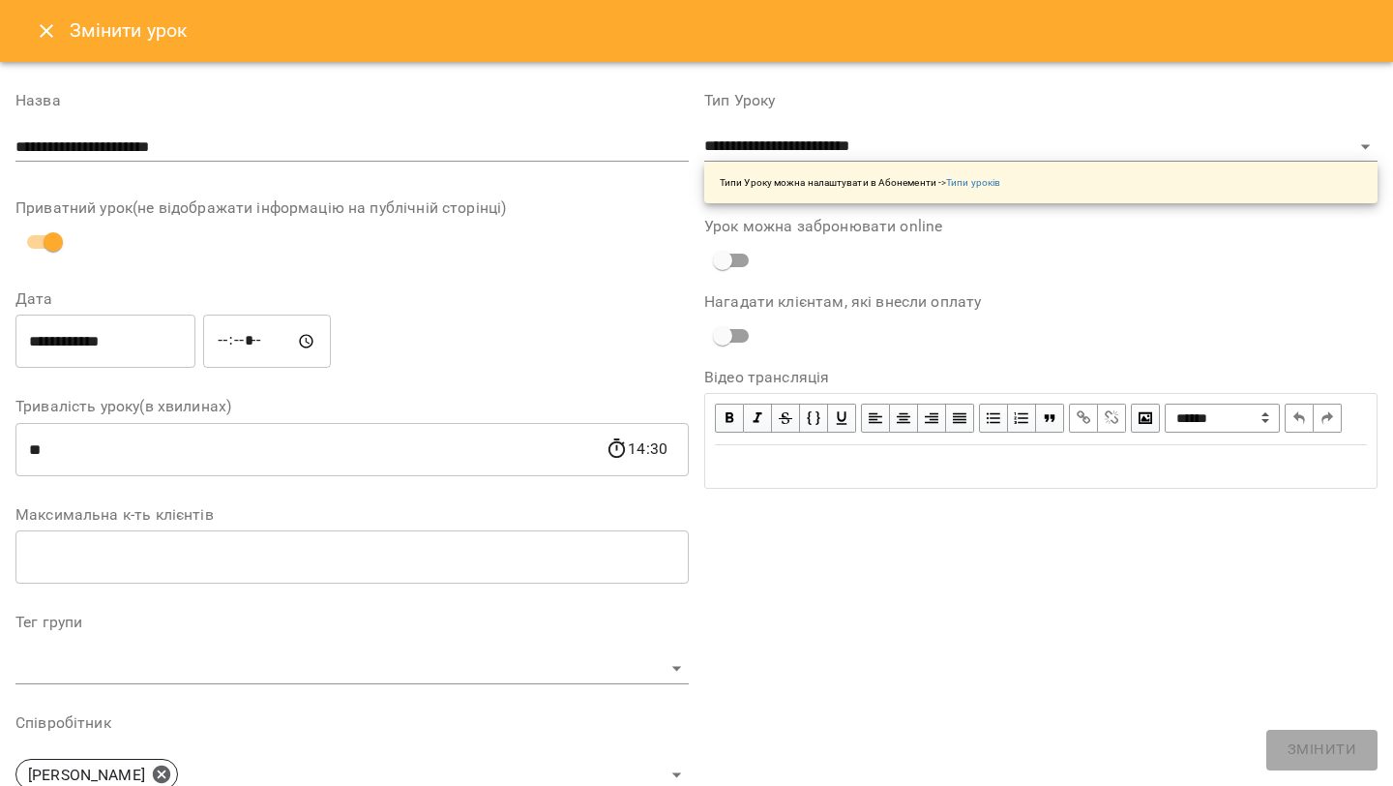
click at [229, 337] on input "*****" at bounding box center [267, 341] width 128 height 54
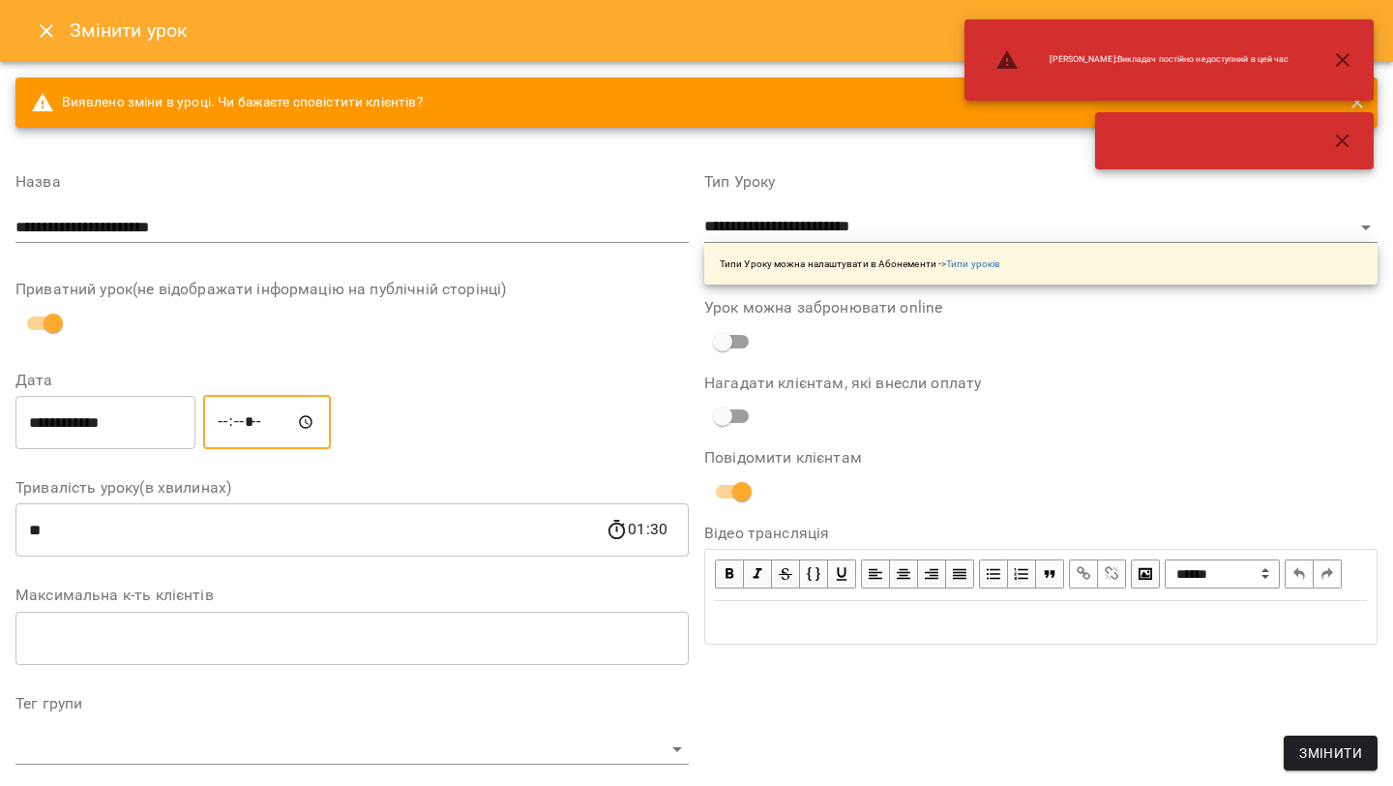
type input "*****"
click at [1305, 746] on span "Змінити" at bounding box center [1330, 752] width 63 height 23
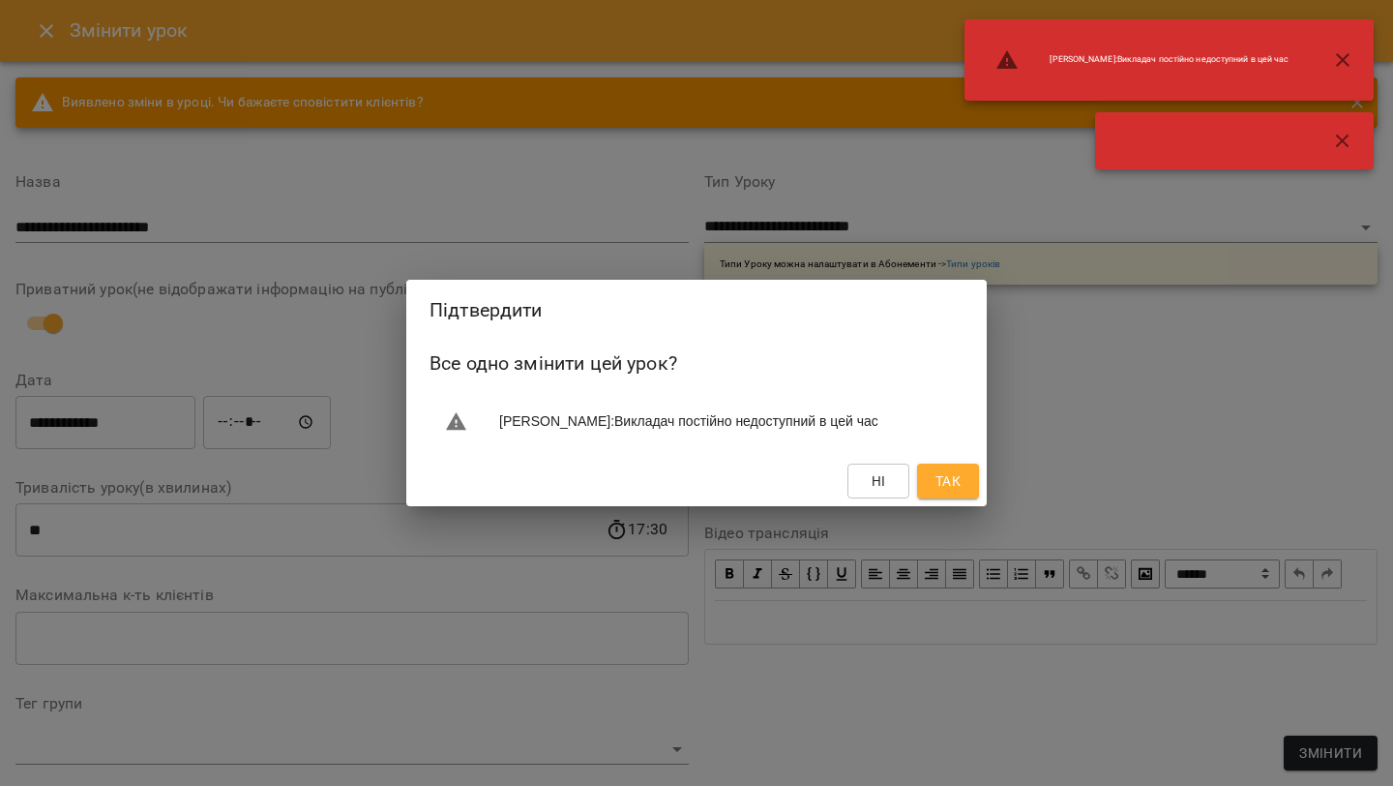
click at [970, 496] on button "Так" at bounding box center [948, 480] width 62 height 35
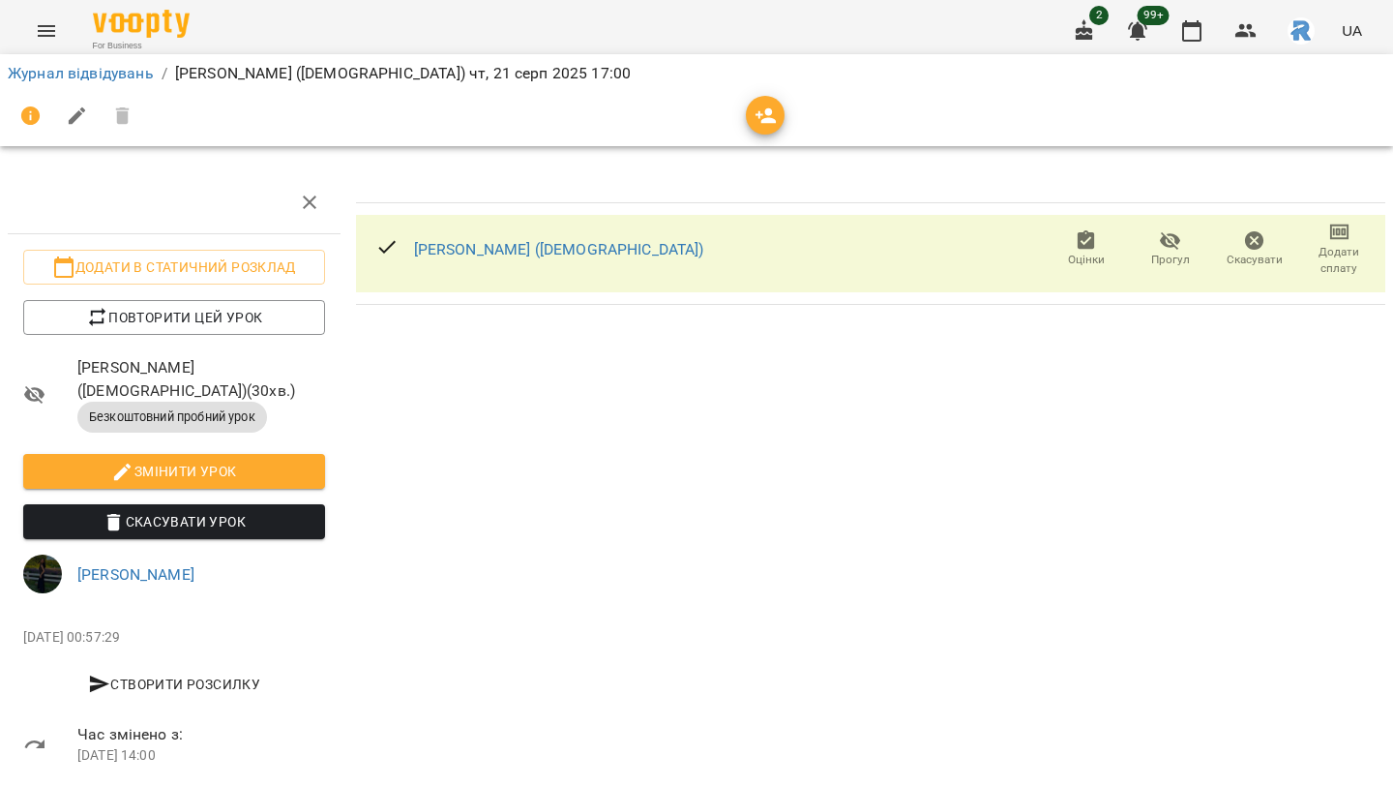
click at [64, 7] on div "For Business 2 99+ UA" at bounding box center [696, 31] width 1393 height 62
click at [44, 23] on icon "Menu" at bounding box center [46, 30] width 23 height 23
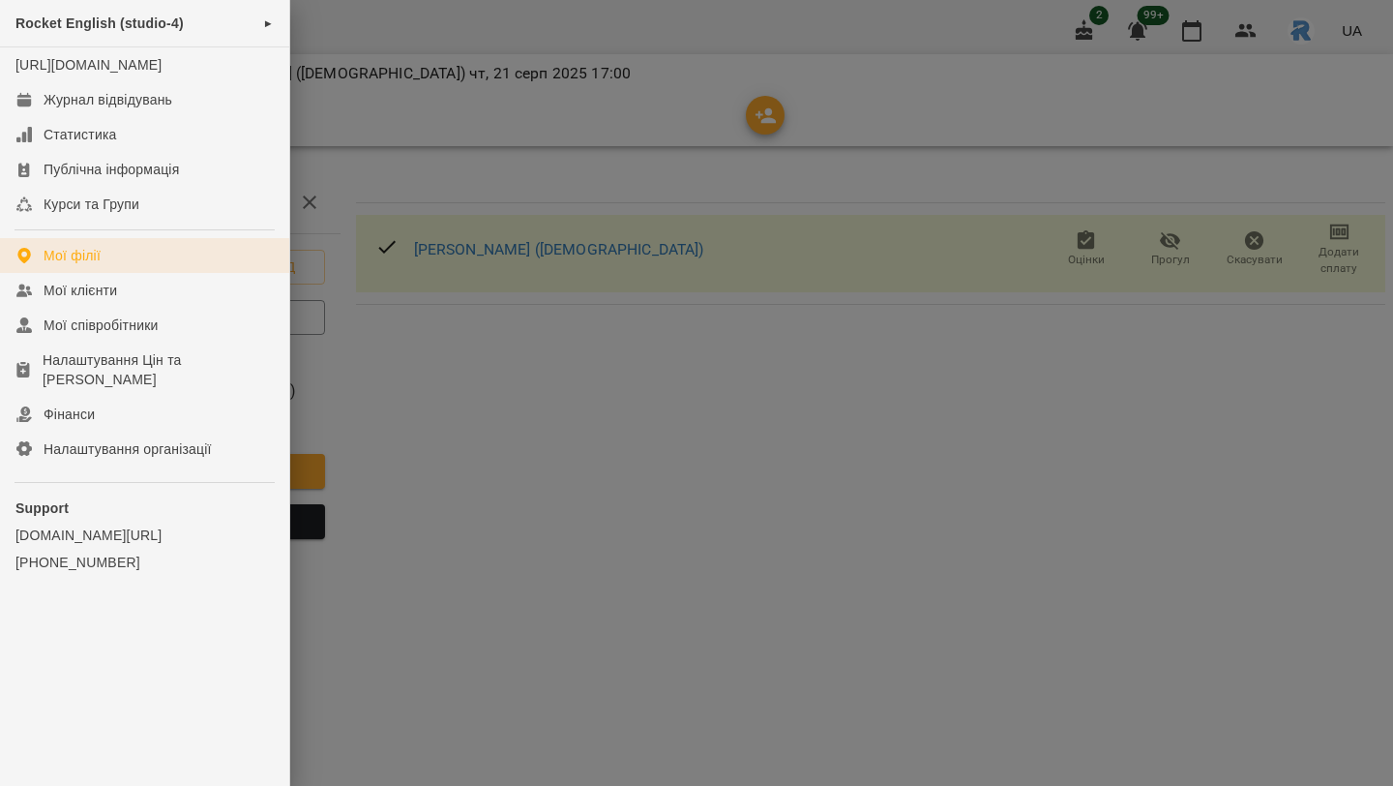
click at [77, 265] on div "Мої філії" at bounding box center [72, 255] width 57 height 19
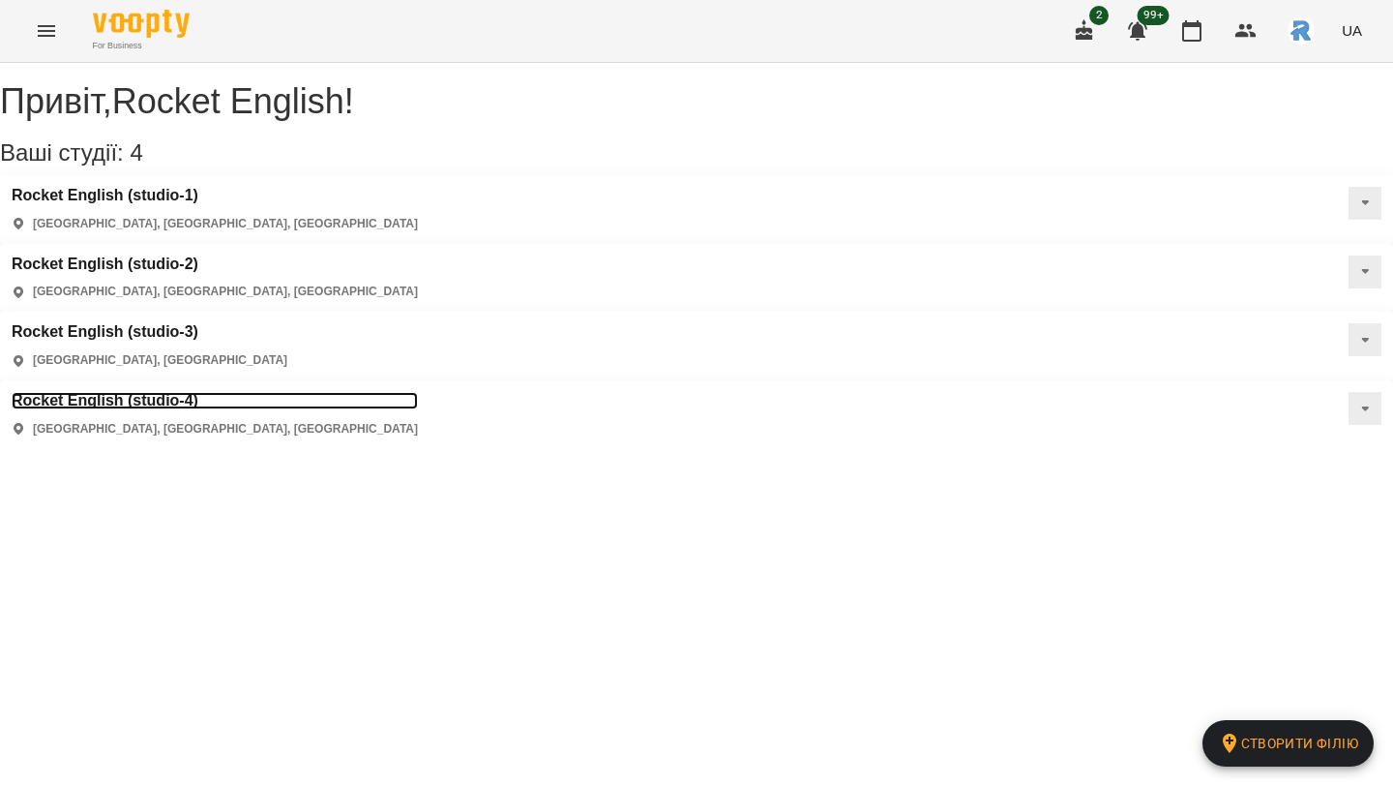
click at [163, 392] on h3 "Rocket English (studio-4)" at bounding box center [215, 400] width 406 height 17
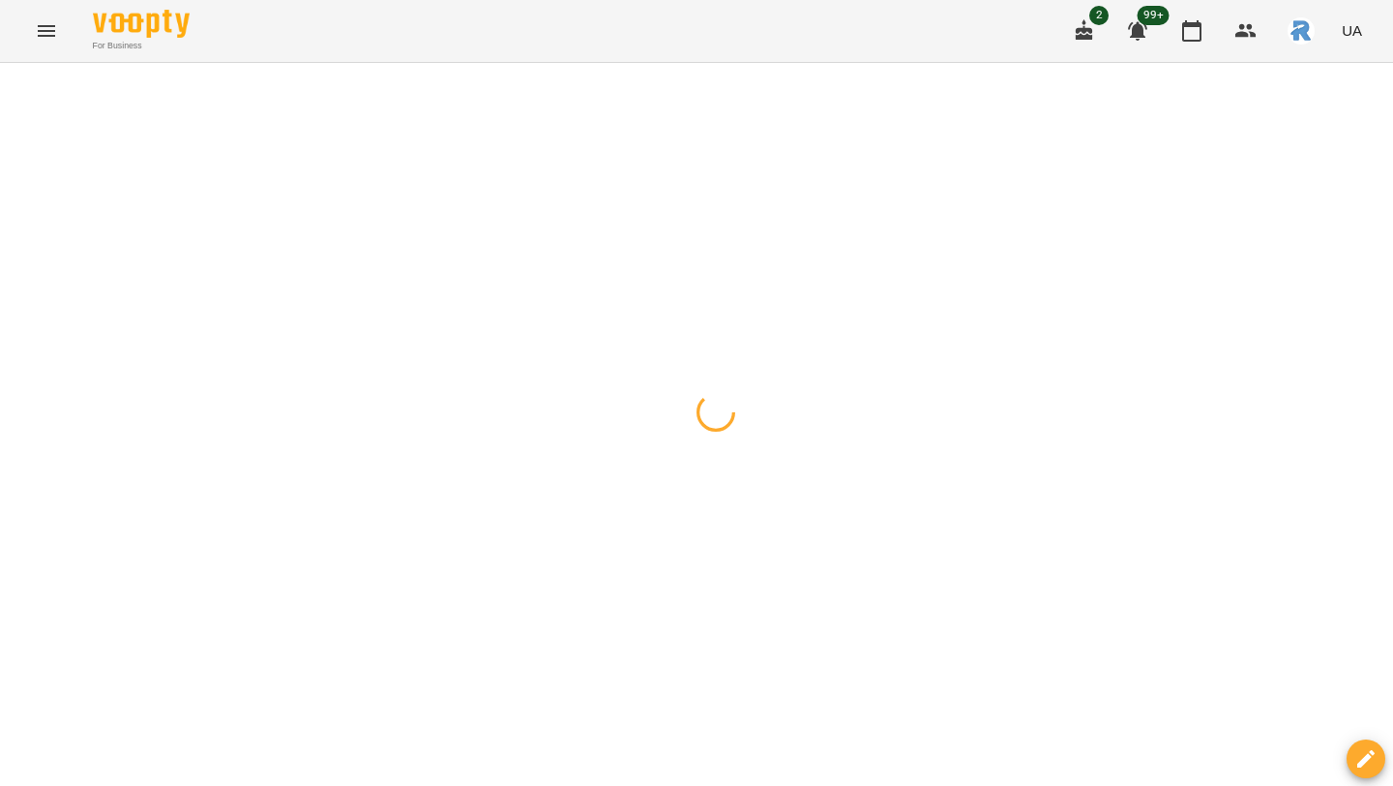
click at [29, 75] on button "button" at bounding box center [19, 86] width 27 height 39
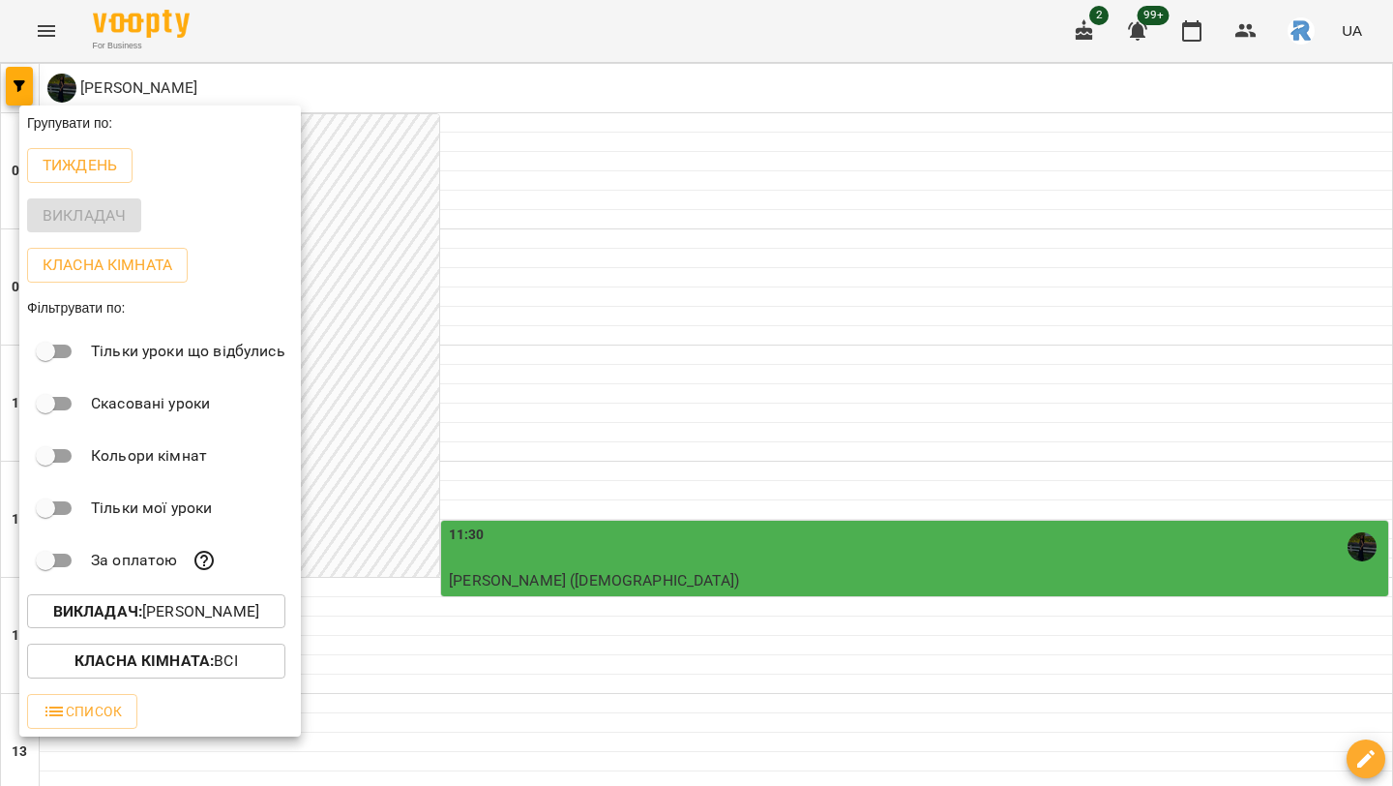
click at [148, 609] on p "Викладач : [PERSON_NAME]" at bounding box center [156, 611] width 206 height 23
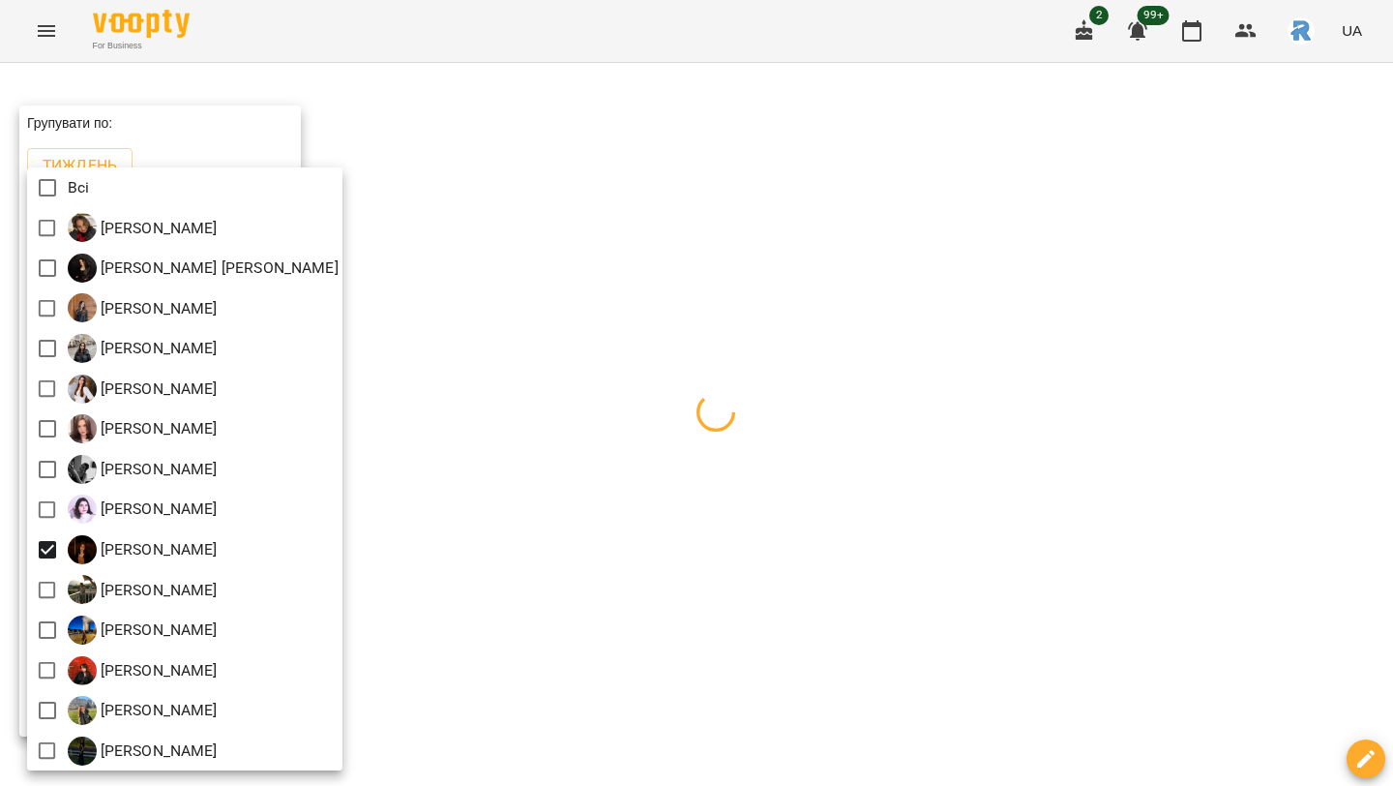
click at [597, 485] on div at bounding box center [696, 393] width 1393 height 786
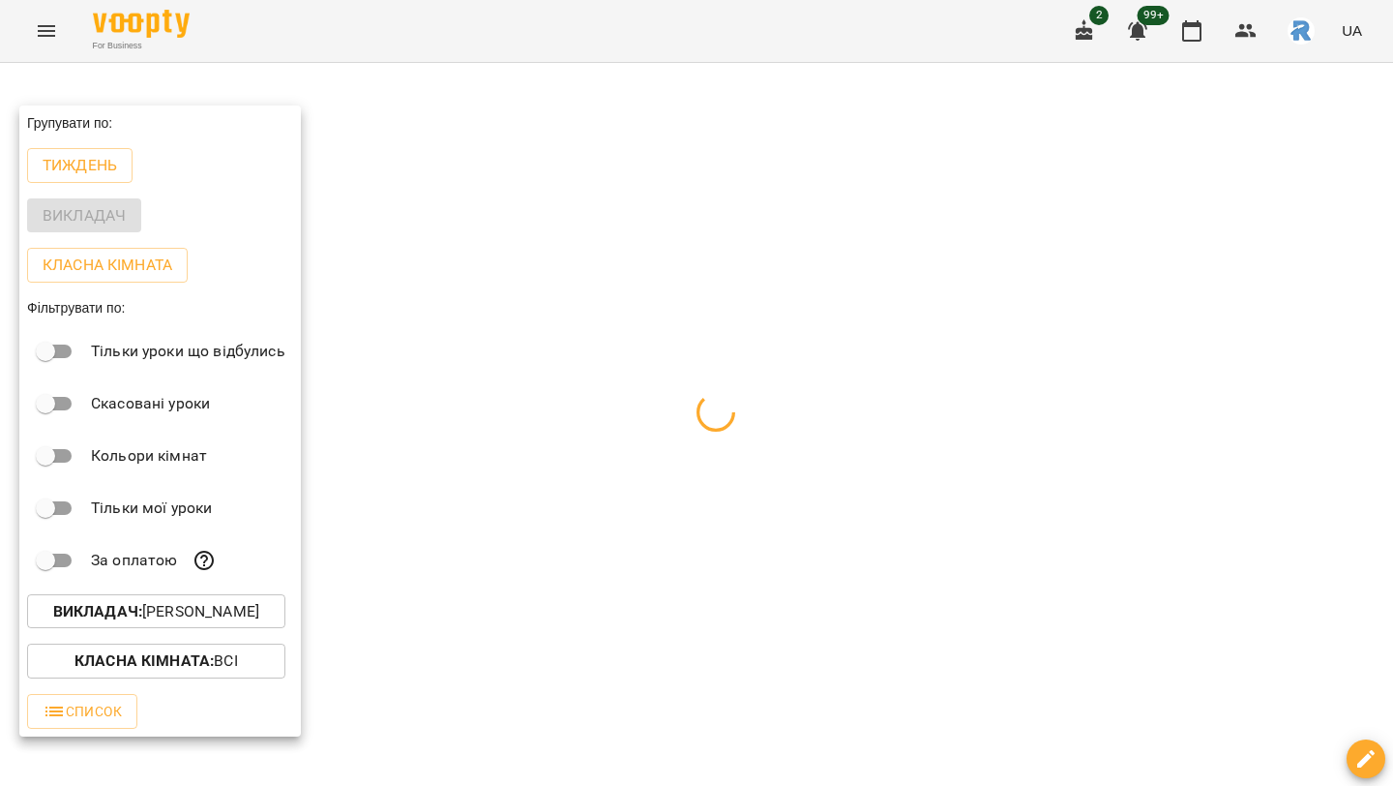
click at [597, 485] on div at bounding box center [696, 393] width 1393 height 786
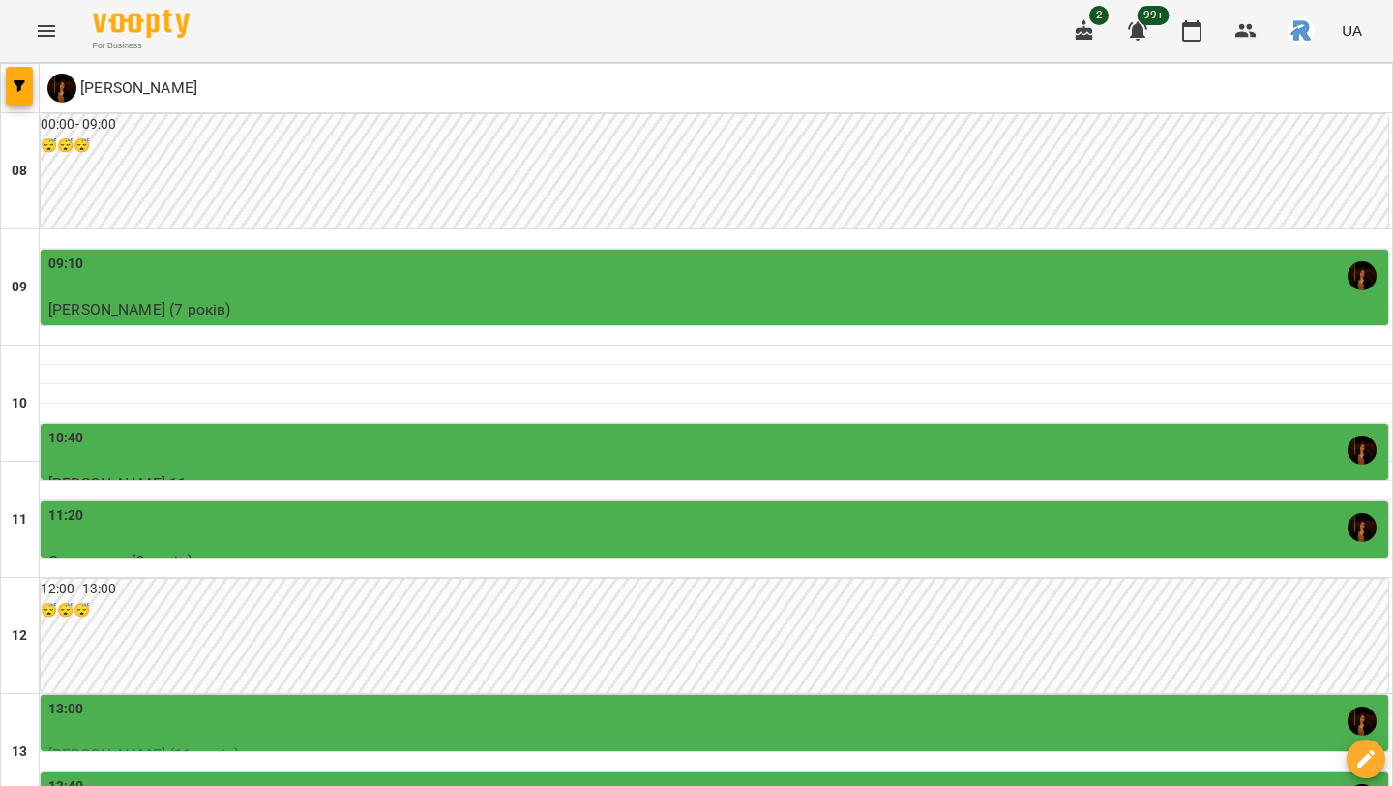
scroll to position [408, 0]
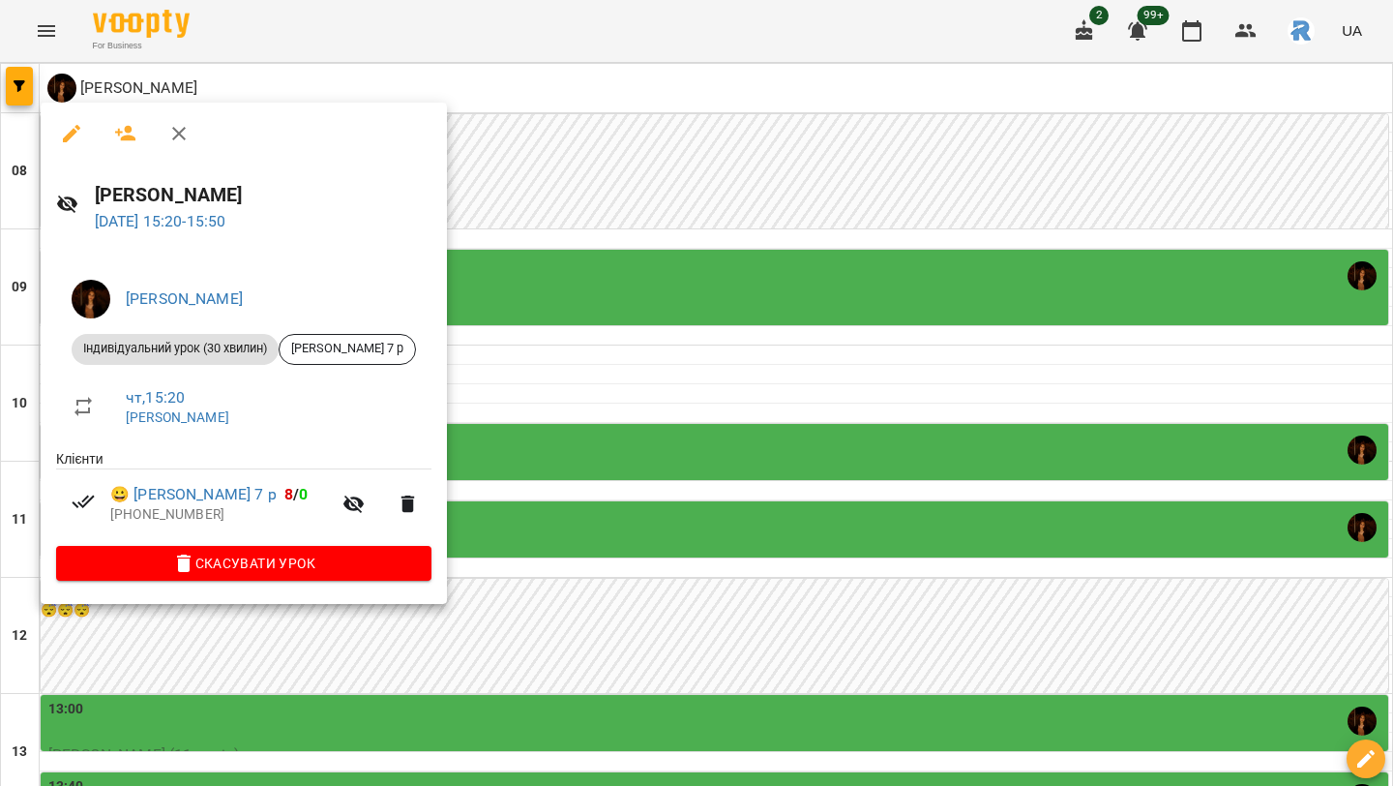
click at [833, 493] on div at bounding box center [696, 393] width 1393 height 786
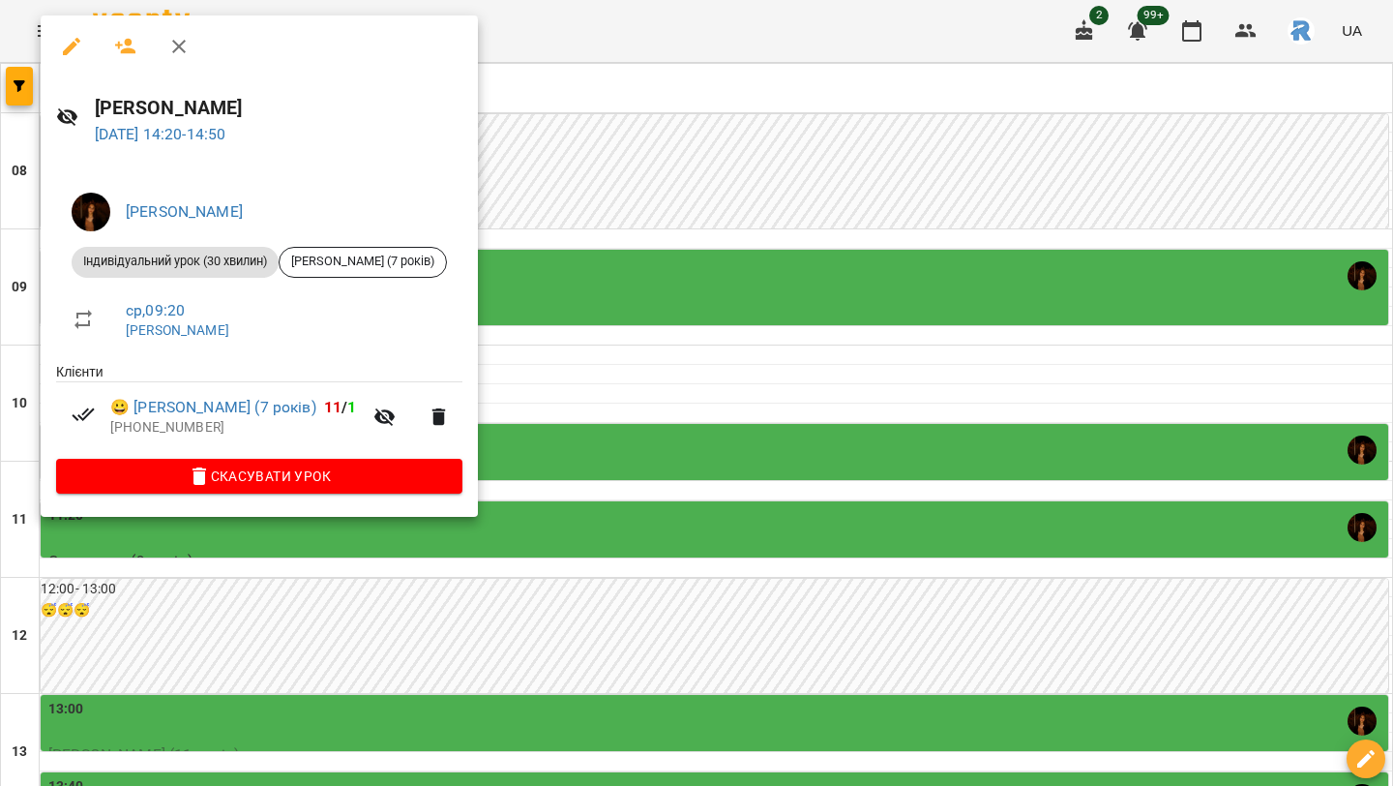
click at [823, 458] on div at bounding box center [696, 393] width 1393 height 786
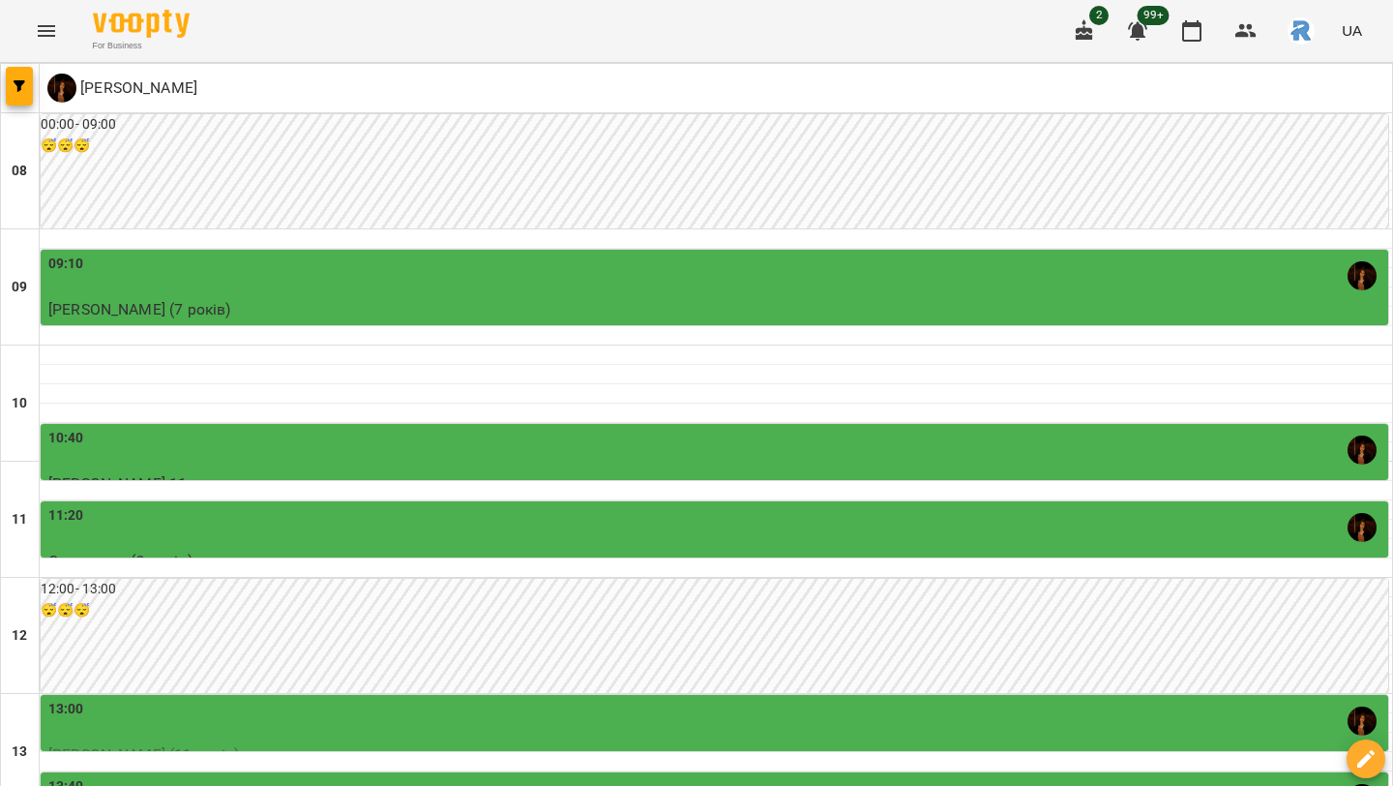
click at [800, 776] on div "13:40" at bounding box center [716, 798] width 1336 height 45
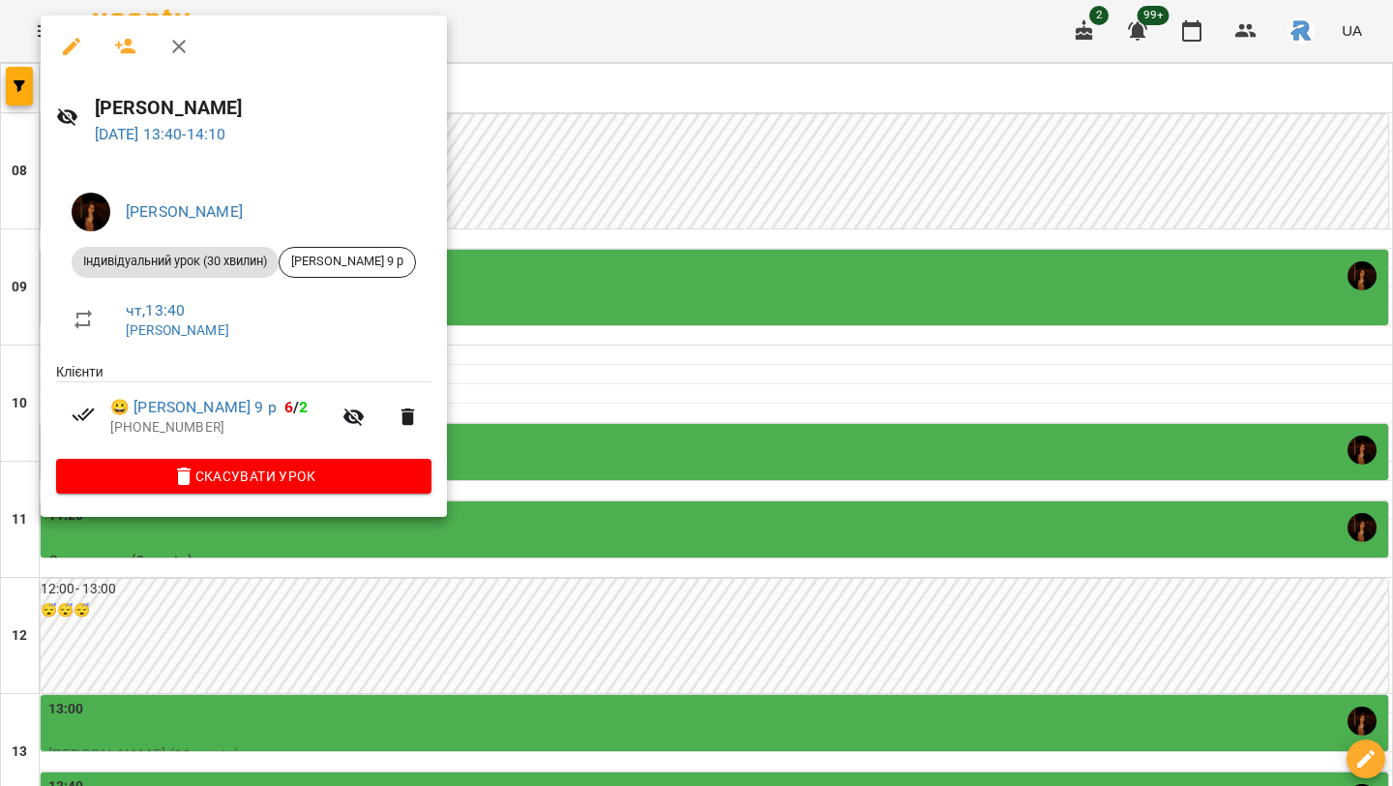
click at [801, 375] on div at bounding box center [696, 393] width 1393 height 786
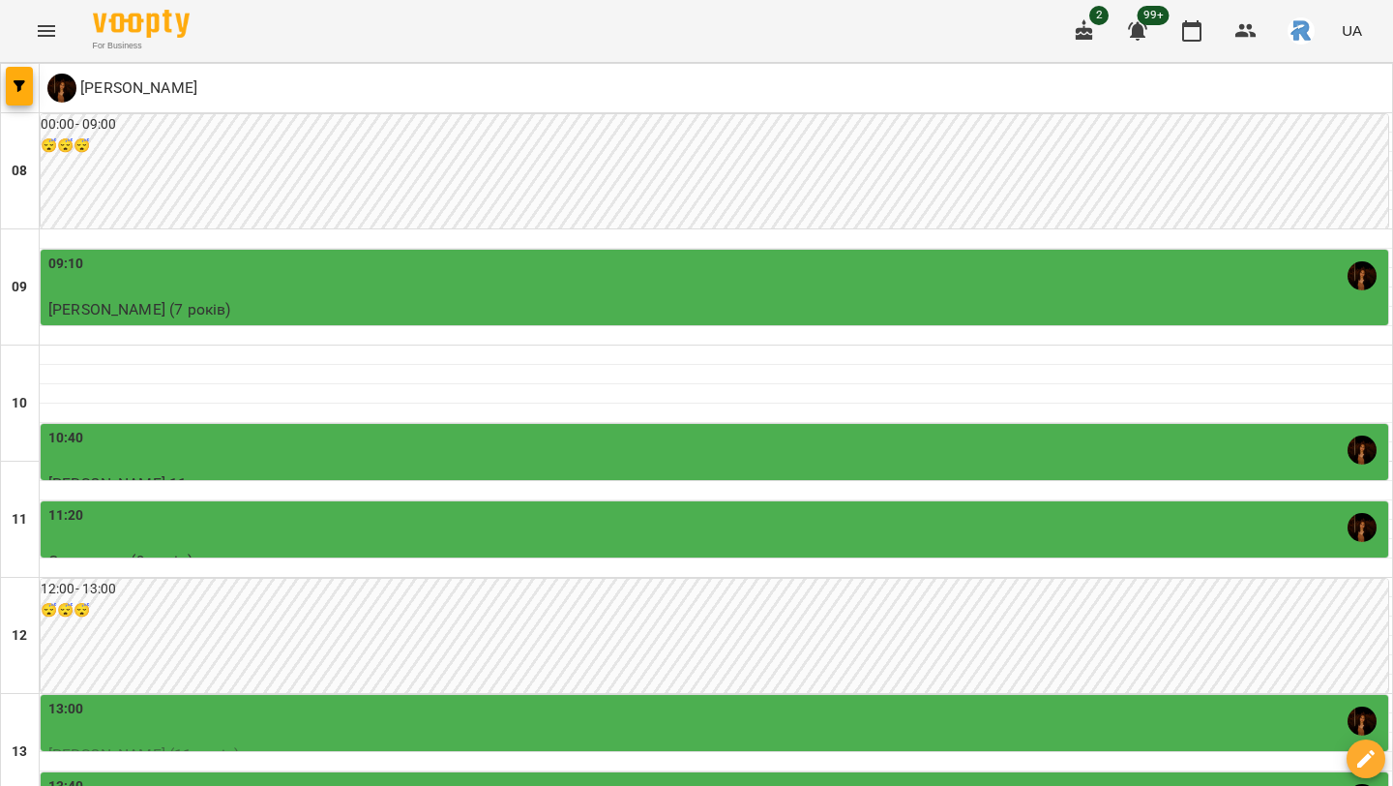
click at [778, 699] on div "13:00" at bounding box center [716, 721] width 1336 height 45
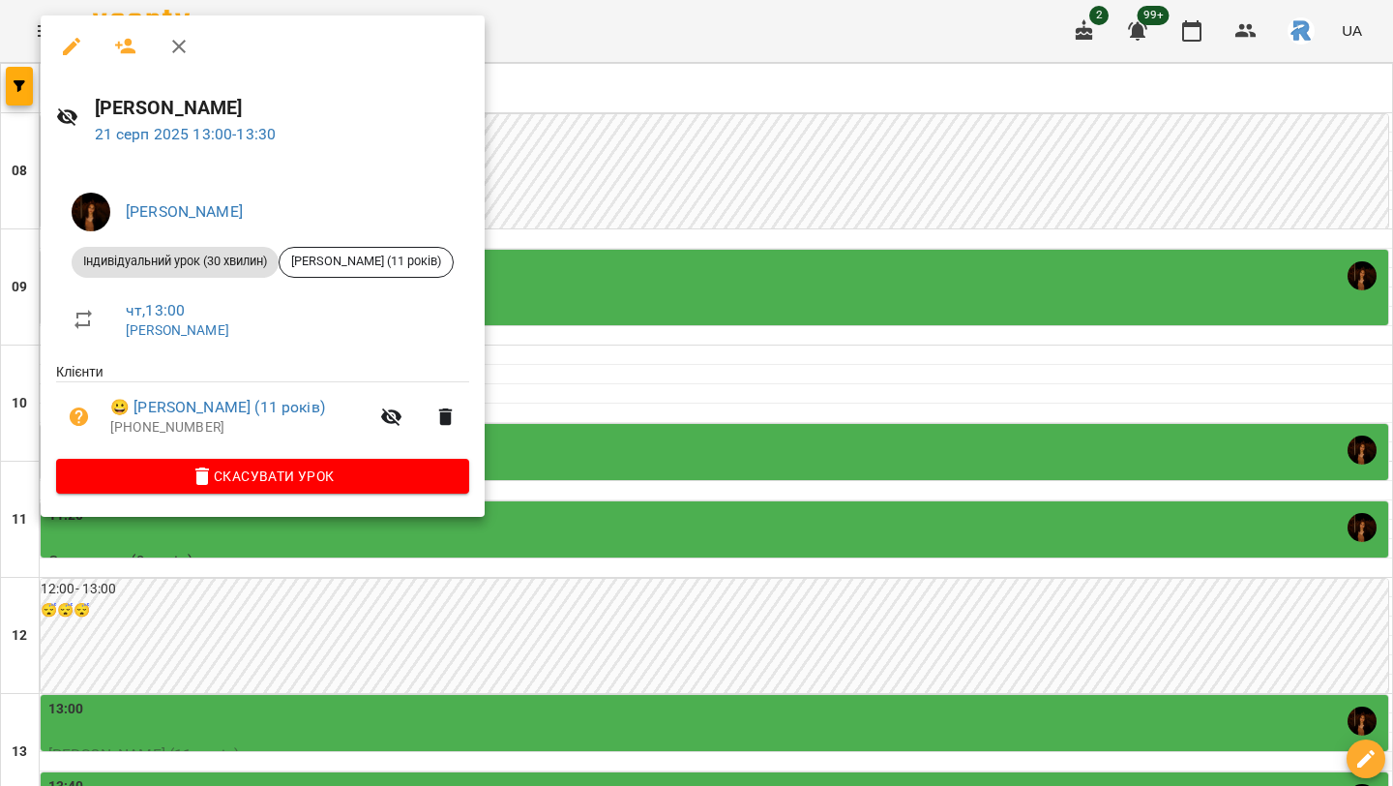
click at [778, 315] on div at bounding box center [696, 393] width 1393 height 786
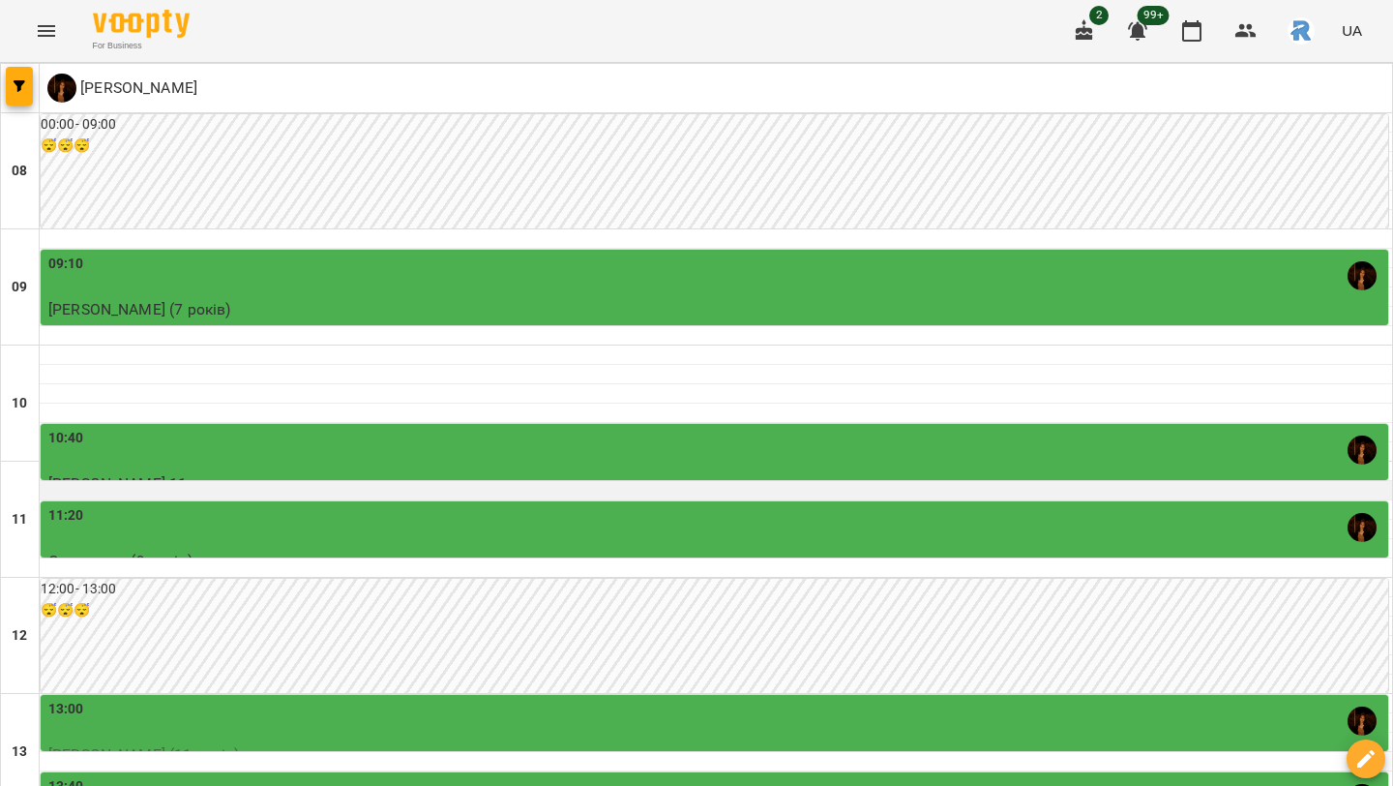
scroll to position [269, 0]
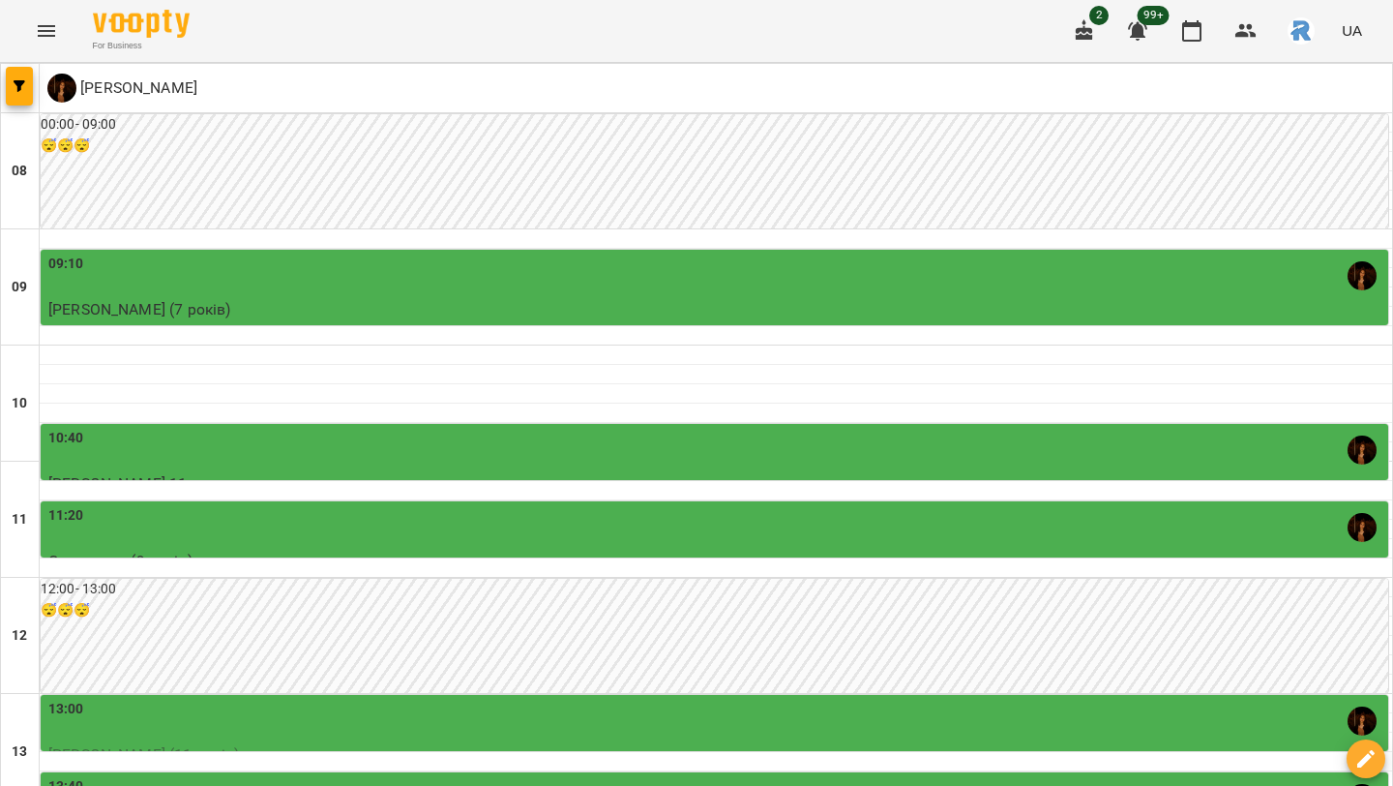
click at [742, 505] on div "11:20" at bounding box center [716, 527] width 1336 height 45
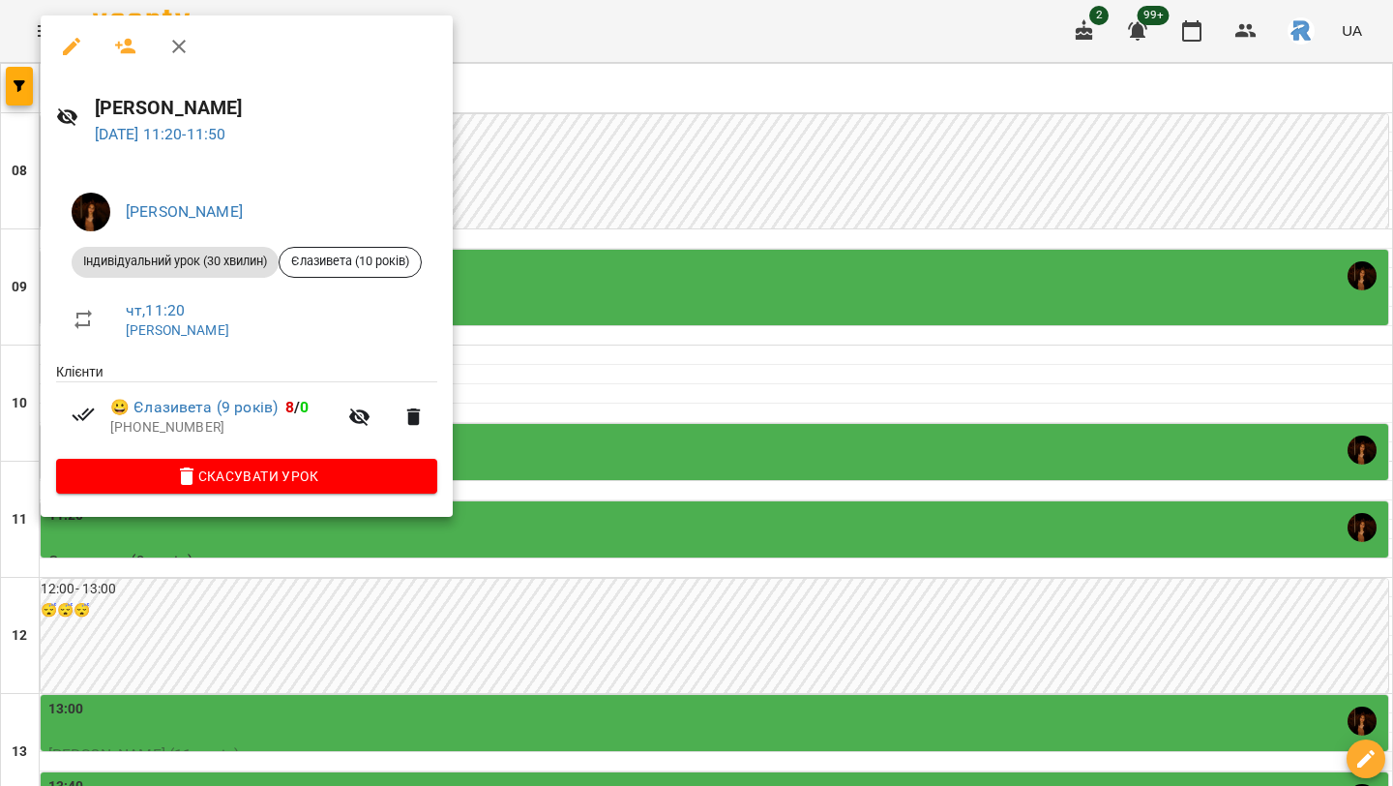
click at [742, 254] on div at bounding box center [696, 393] width 1393 height 786
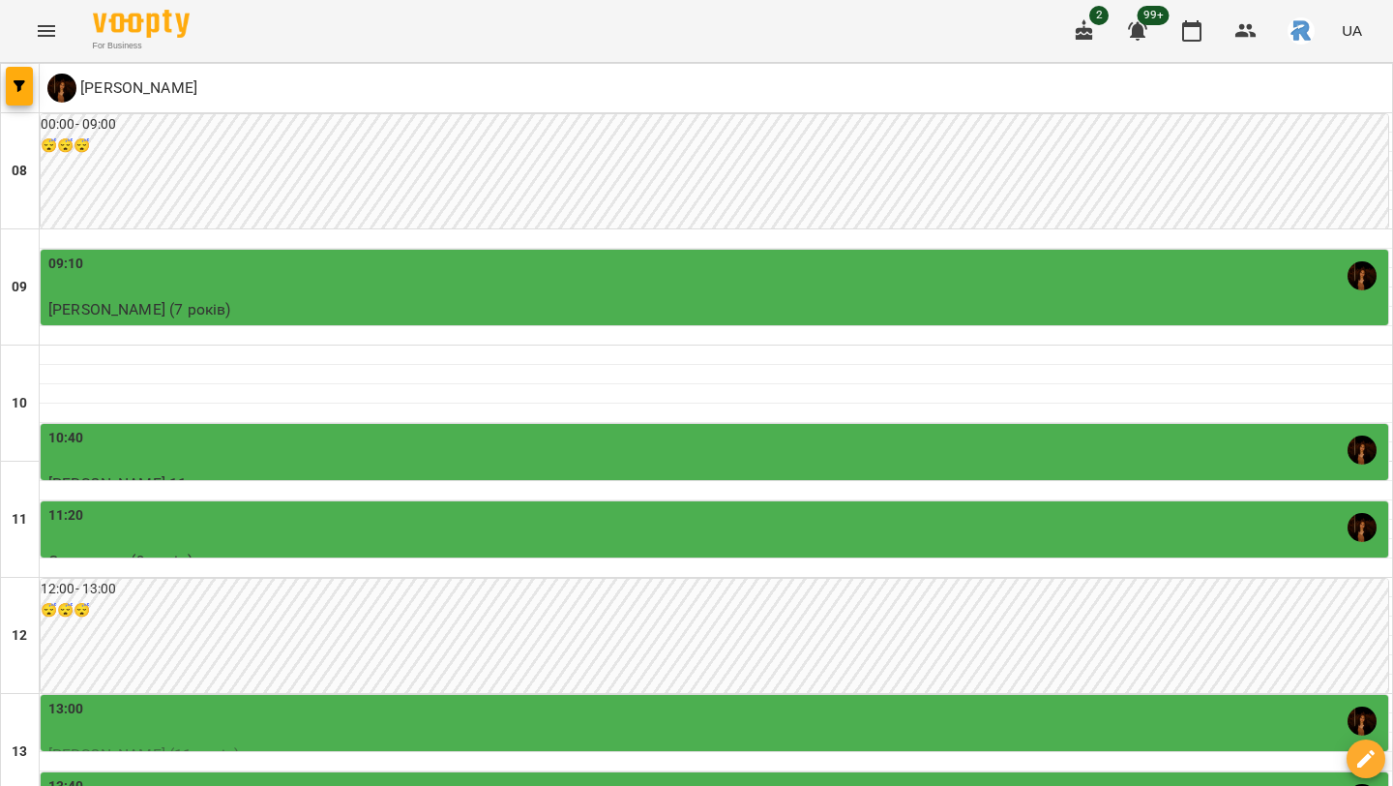
click at [725, 505] on div "11:20" at bounding box center [716, 527] width 1336 height 45
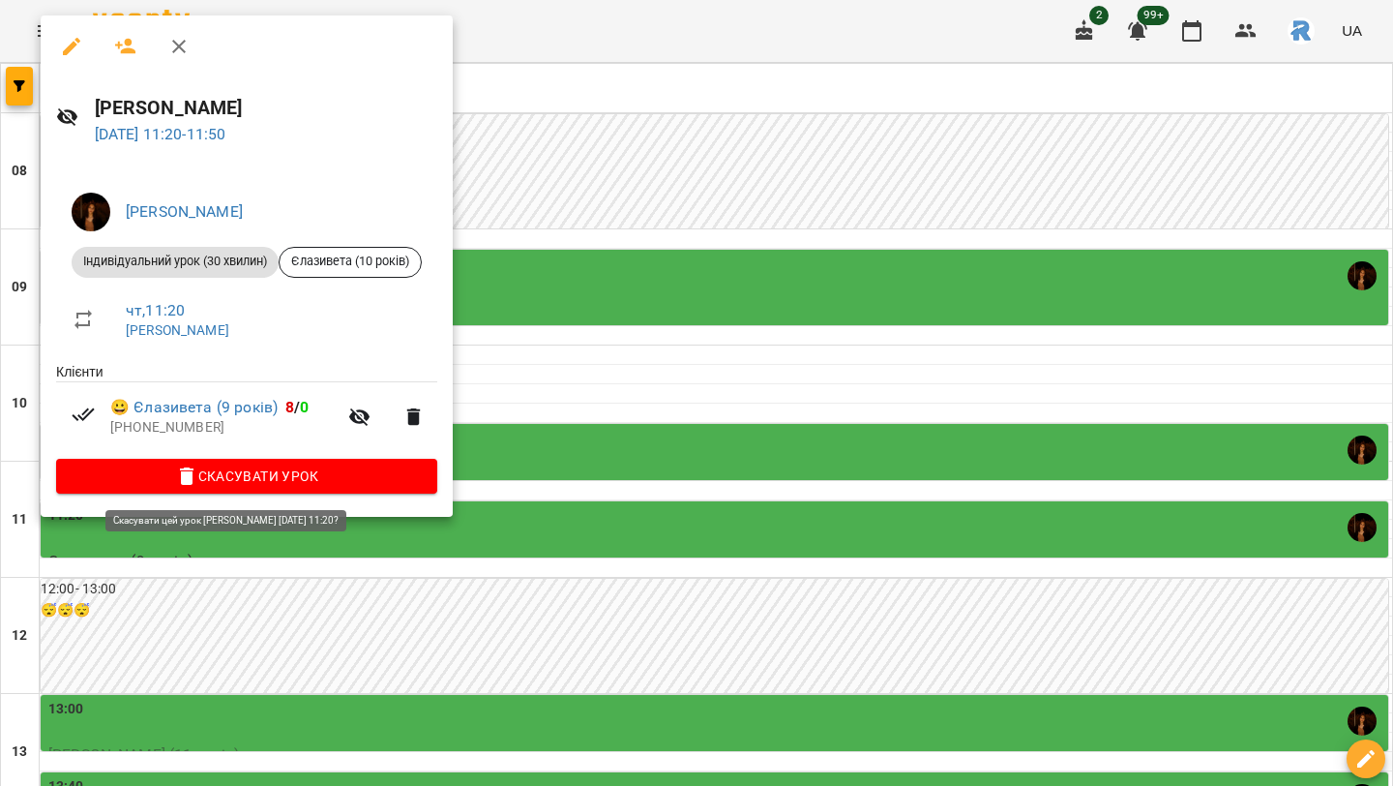
click at [301, 471] on span "Скасувати Урок" at bounding box center [247, 475] width 350 height 23
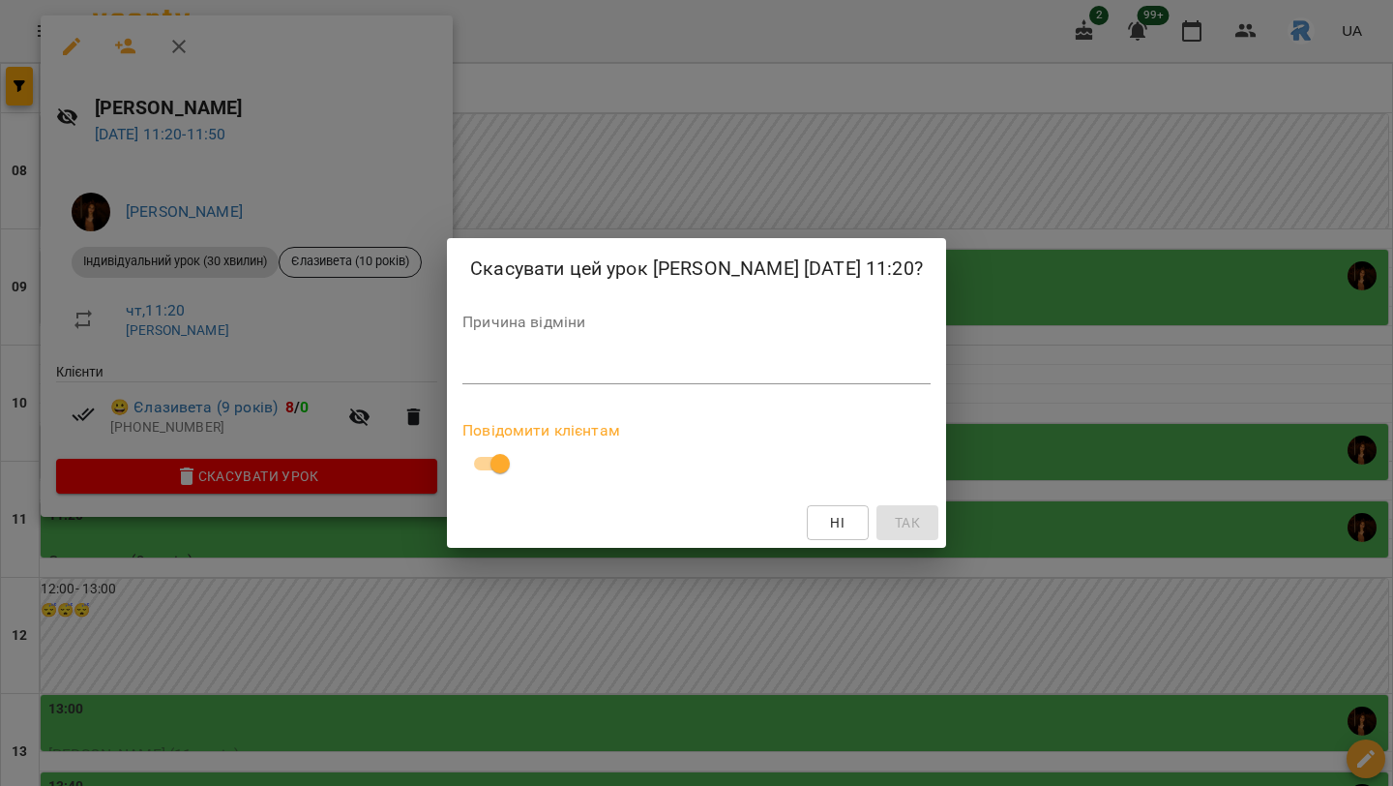
click at [463, 377] on textarea at bounding box center [697, 368] width 468 height 18
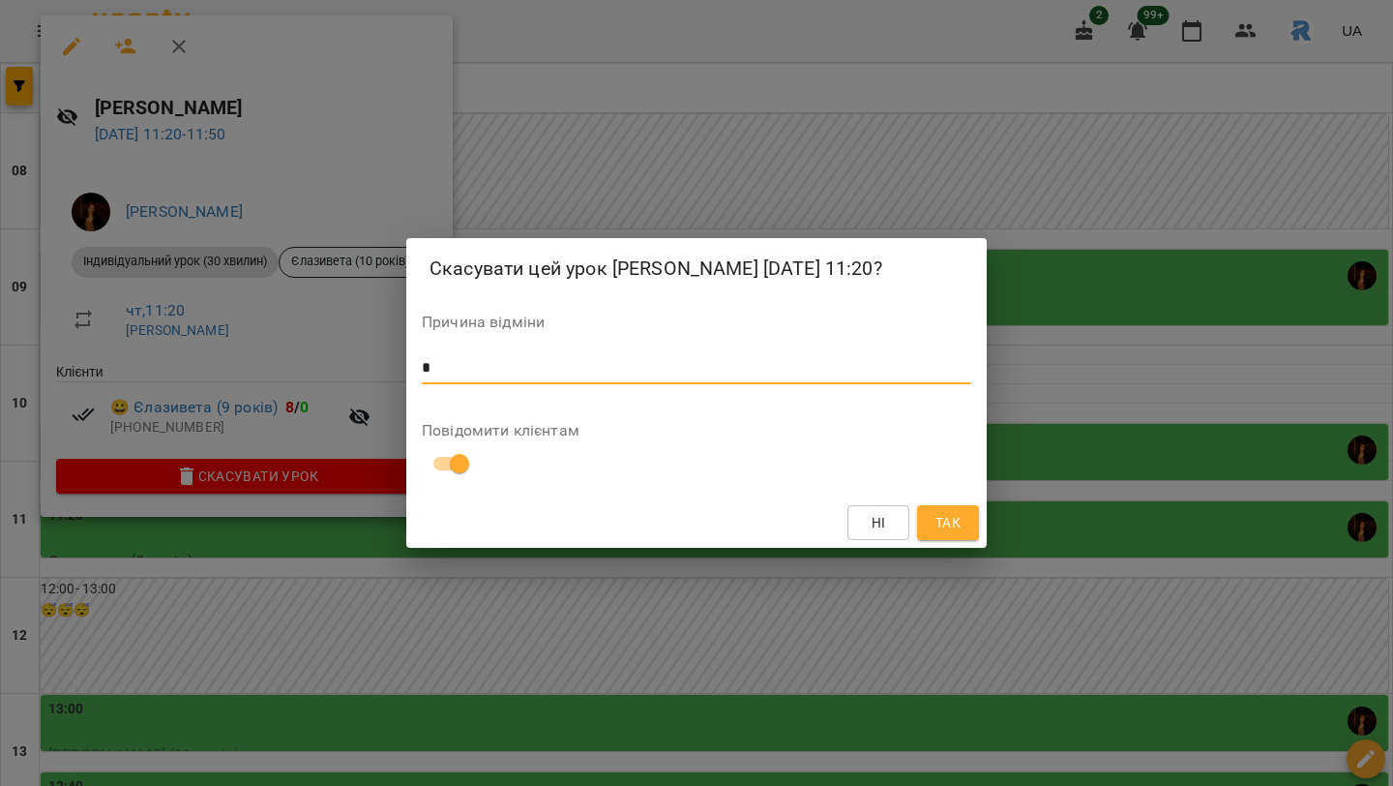
type textarea "*"
click at [951, 534] on span "Так" at bounding box center [948, 522] width 25 height 23
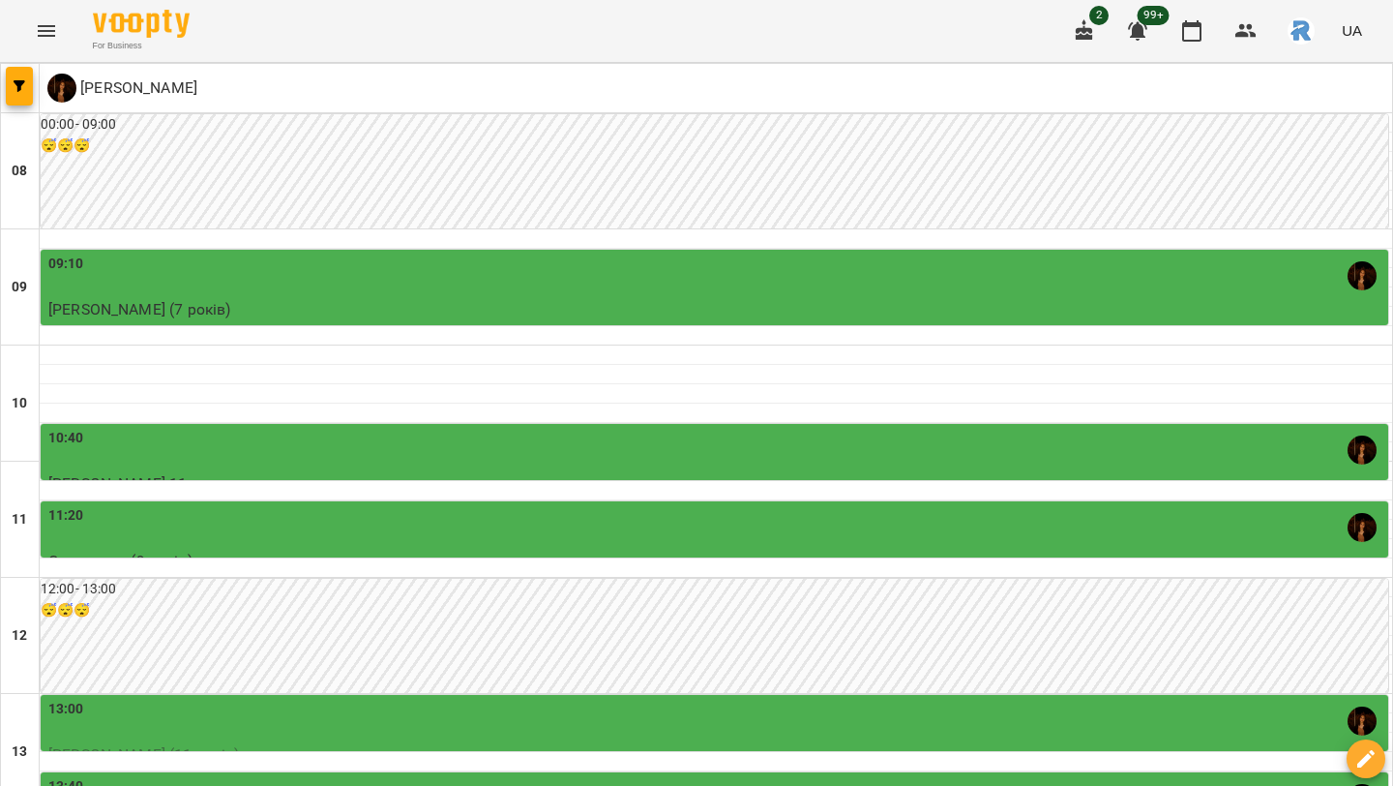
click at [705, 505] on div "11:20" at bounding box center [716, 527] width 1336 height 45
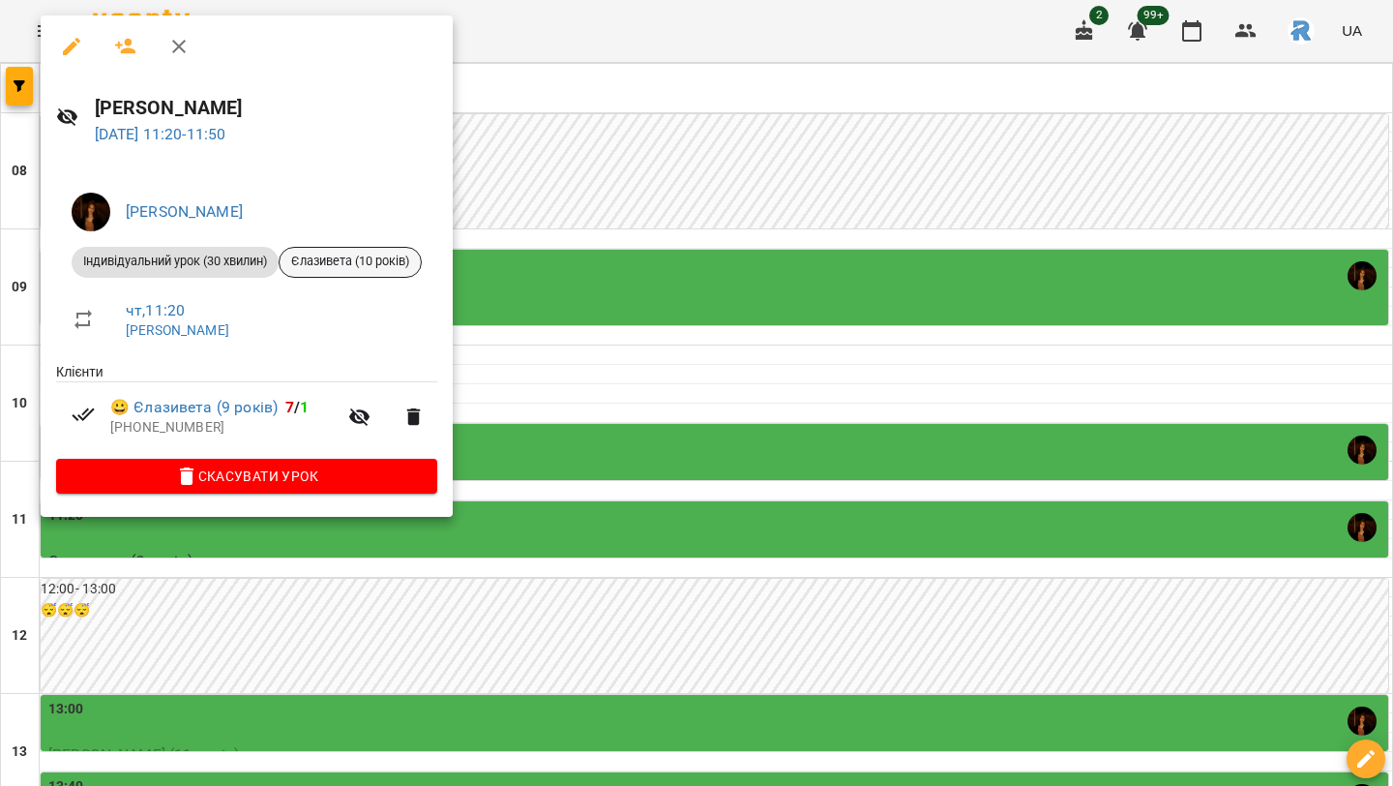
click at [393, 254] on span "Єлазивета (10 років)" at bounding box center [350, 261] width 141 height 17
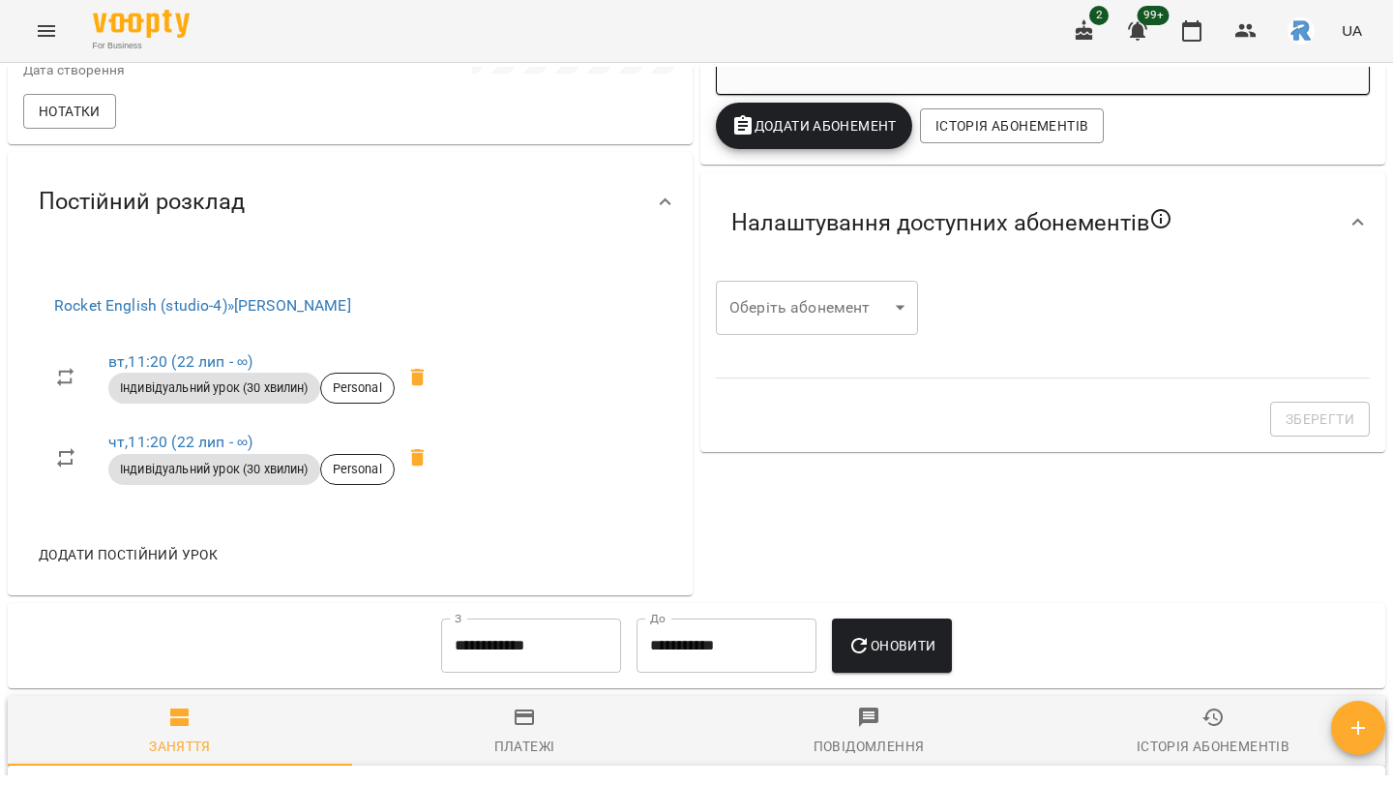
scroll to position [534, 0]
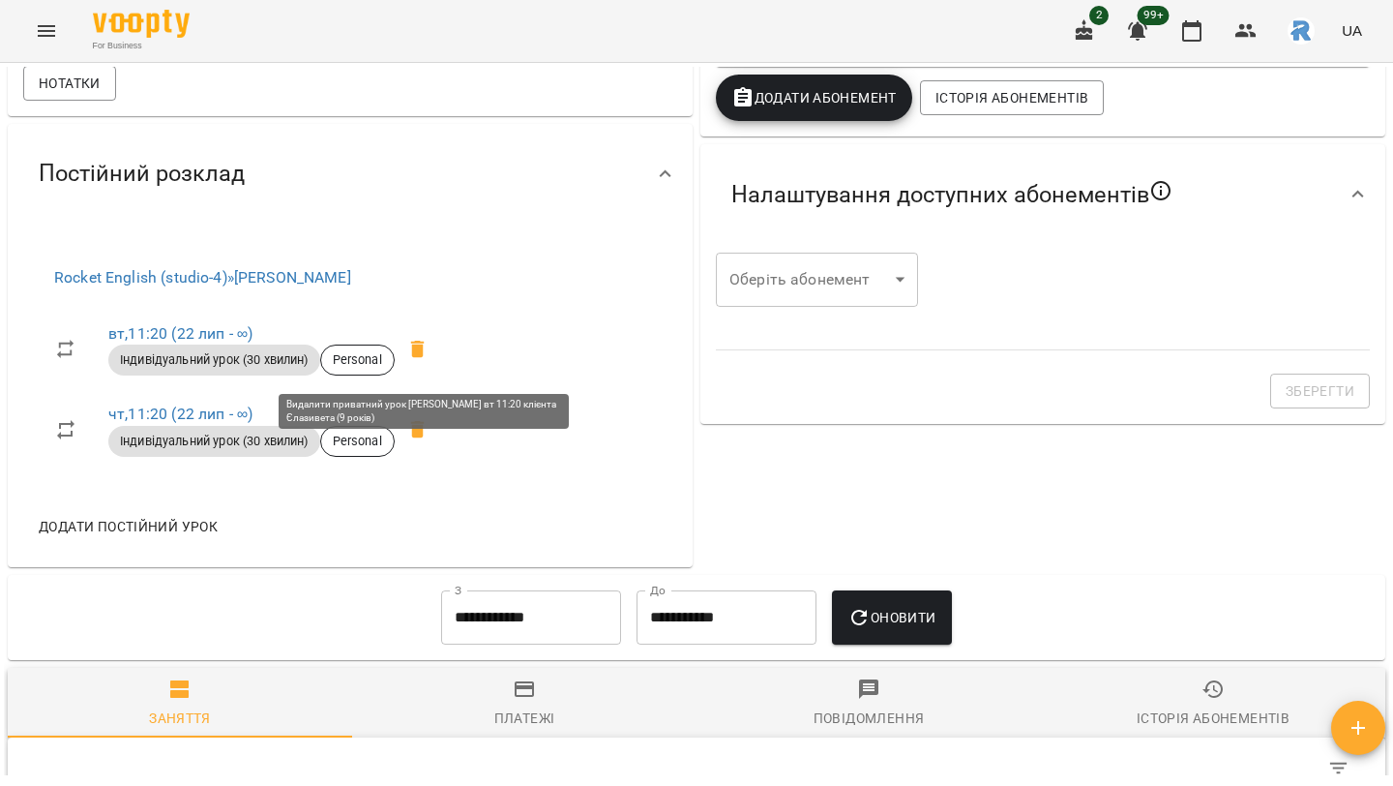
click at [411, 354] on icon at bounding box center [417, 349] width 23 height 23
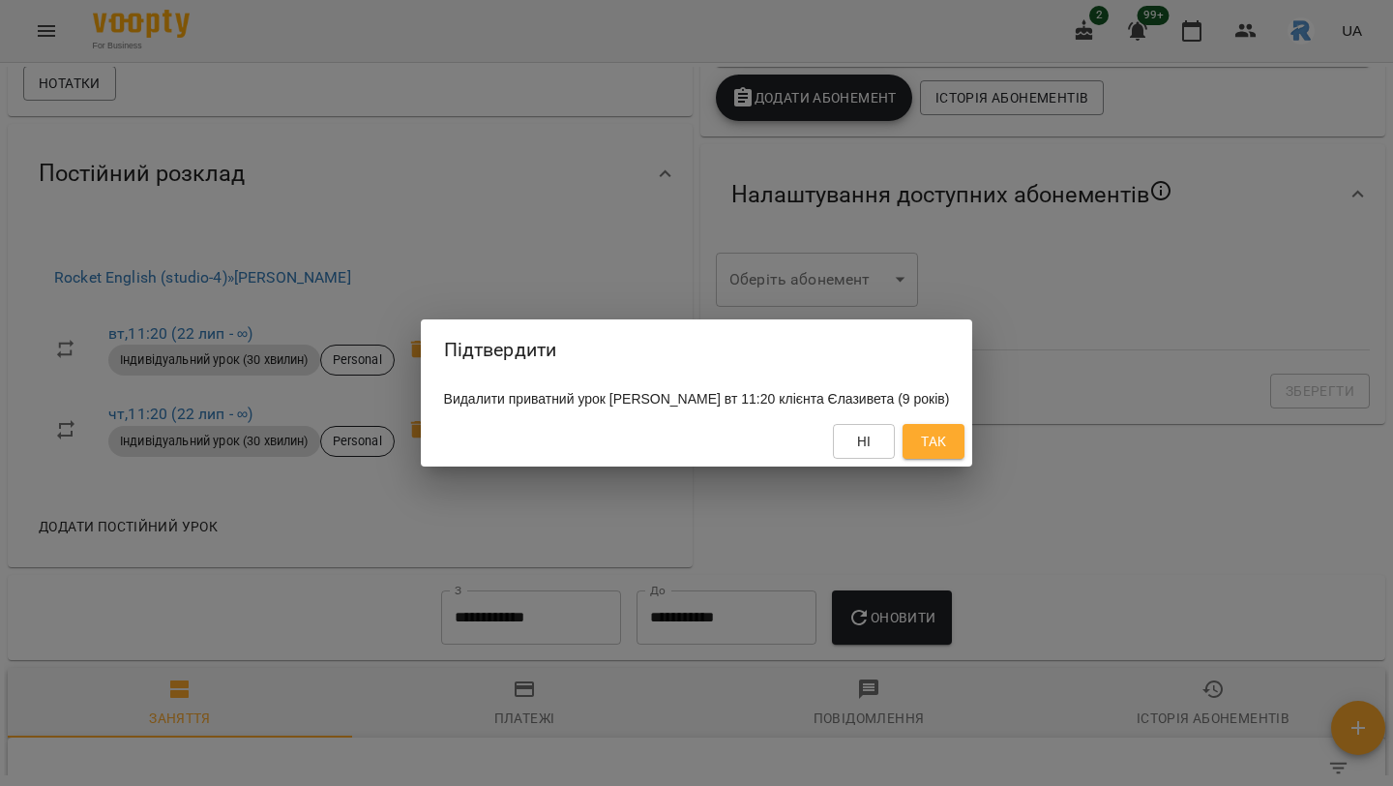
click at [946, 453] on span "Так" at bounding box center [933, 441] width 25 height 23
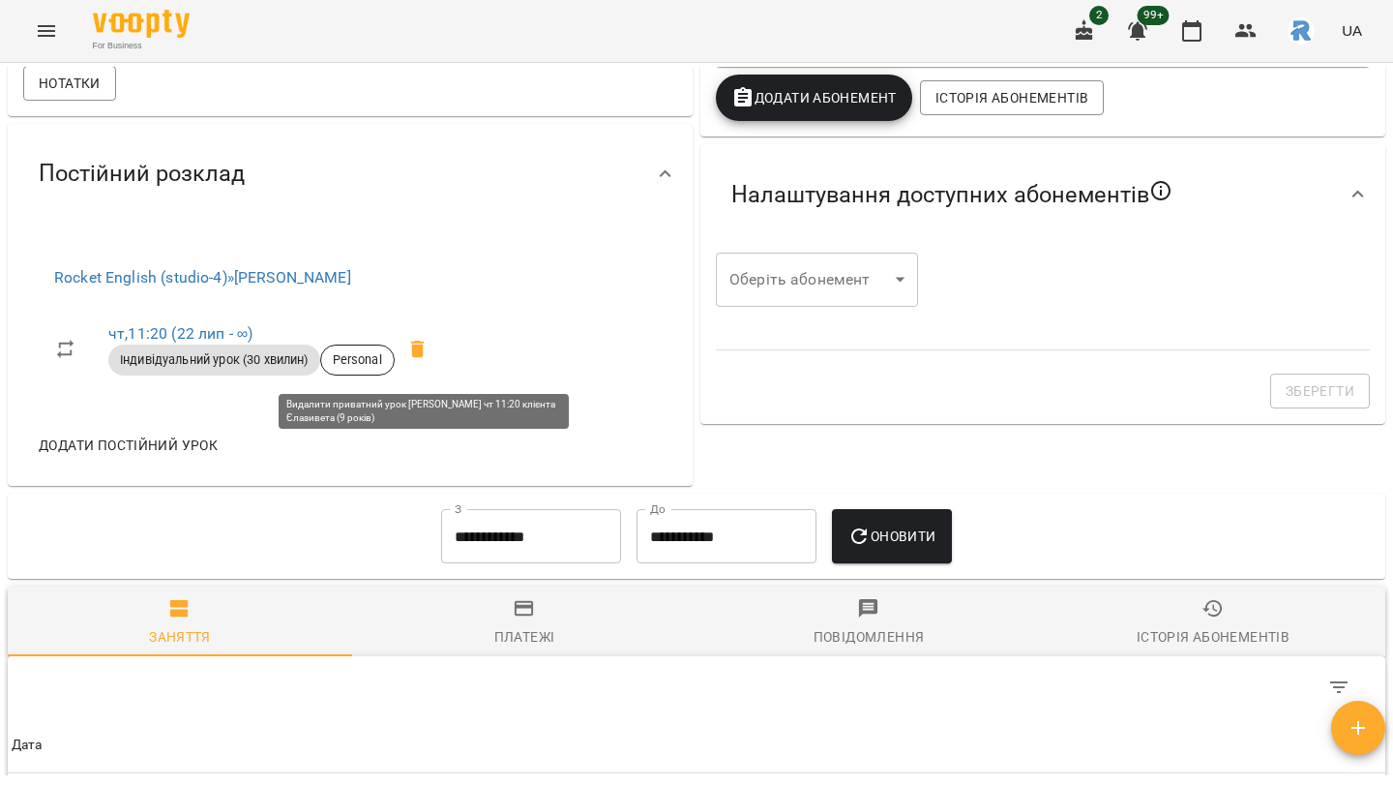
click at [430, 357] on icon at bounding box center [417, 349] width 23 height 23
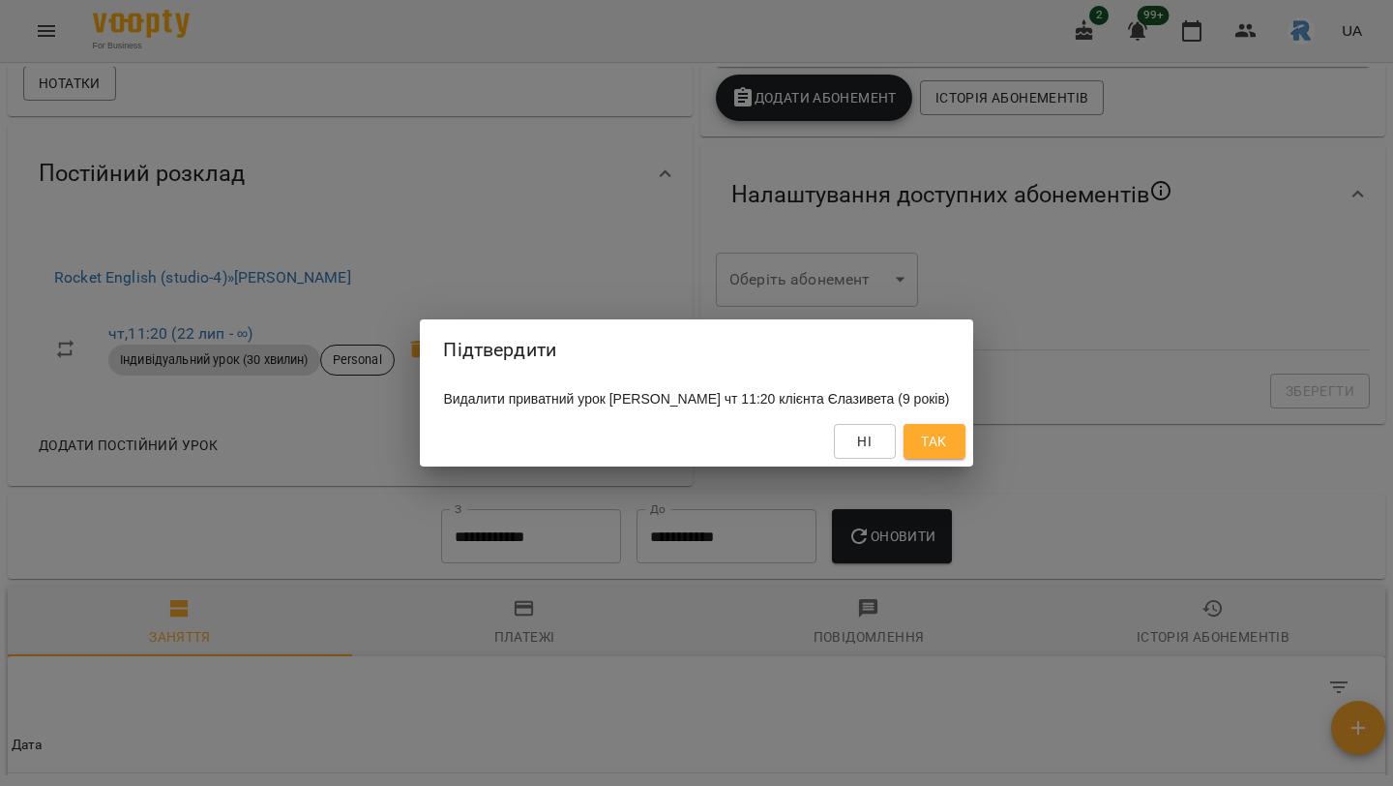
click at [940, 453] on span "Так" at bounding box center [933, 441] width 25 height 23
